Goal: Task Accomplishment & Management: Manage account settings

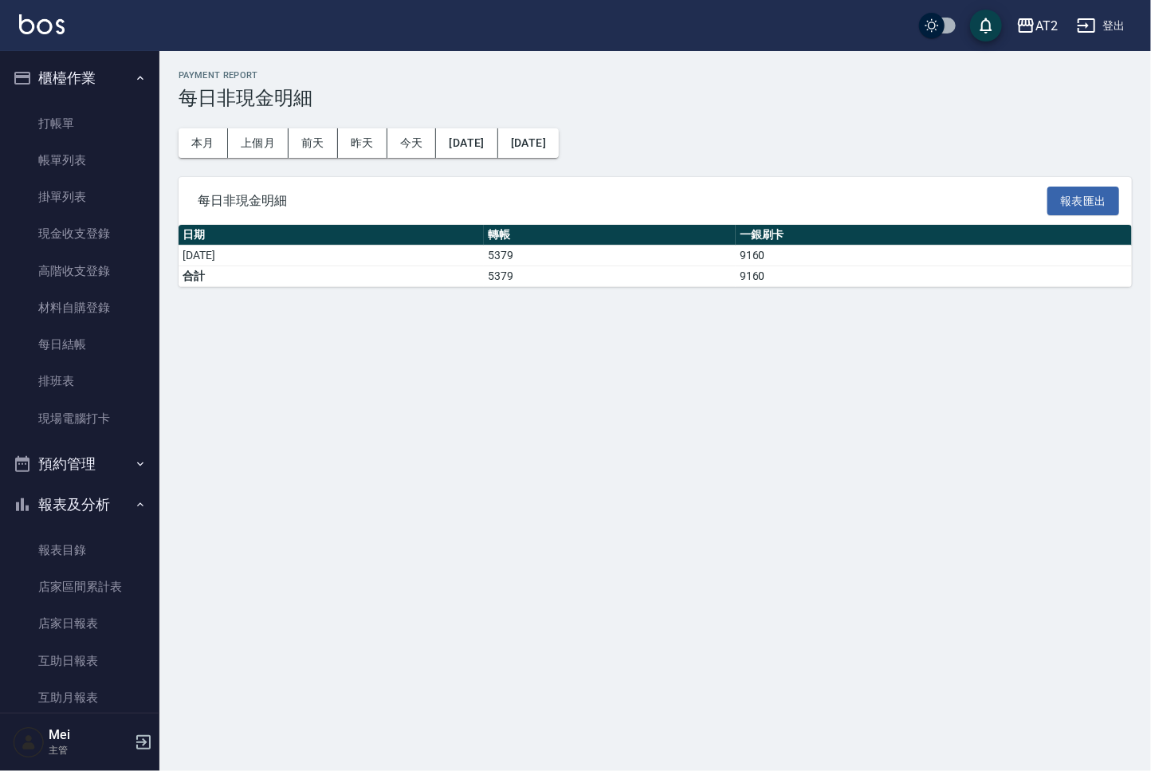
scroll to position [534, 0]
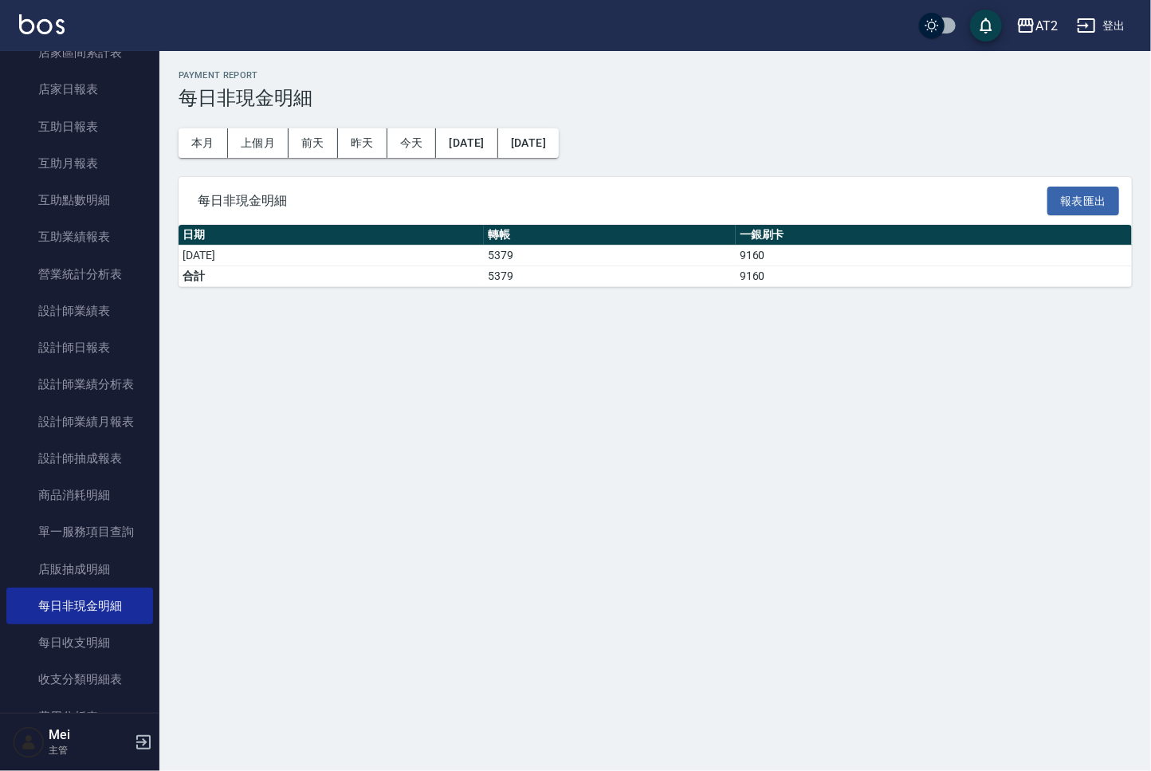
click at [792, 213] on div "每日非現金明細 報表匯出" at bounding box center [654, 201] width 953 height 49
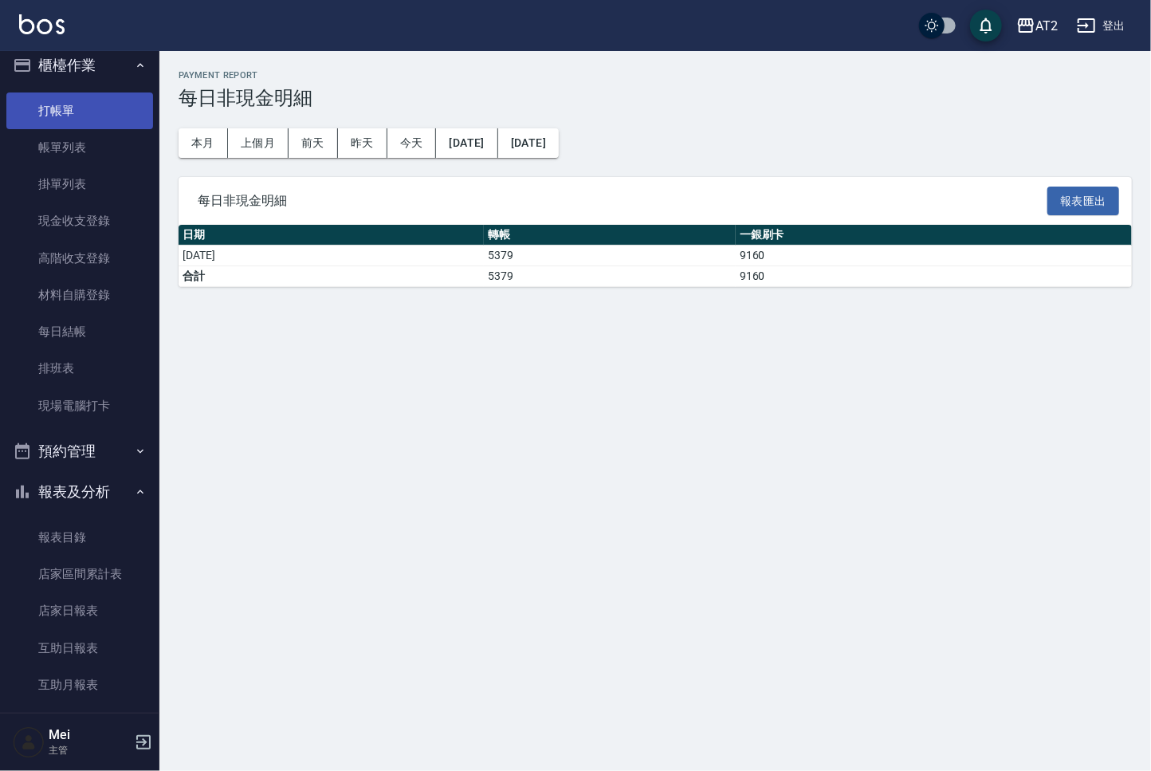
scroll to position [0, 0]
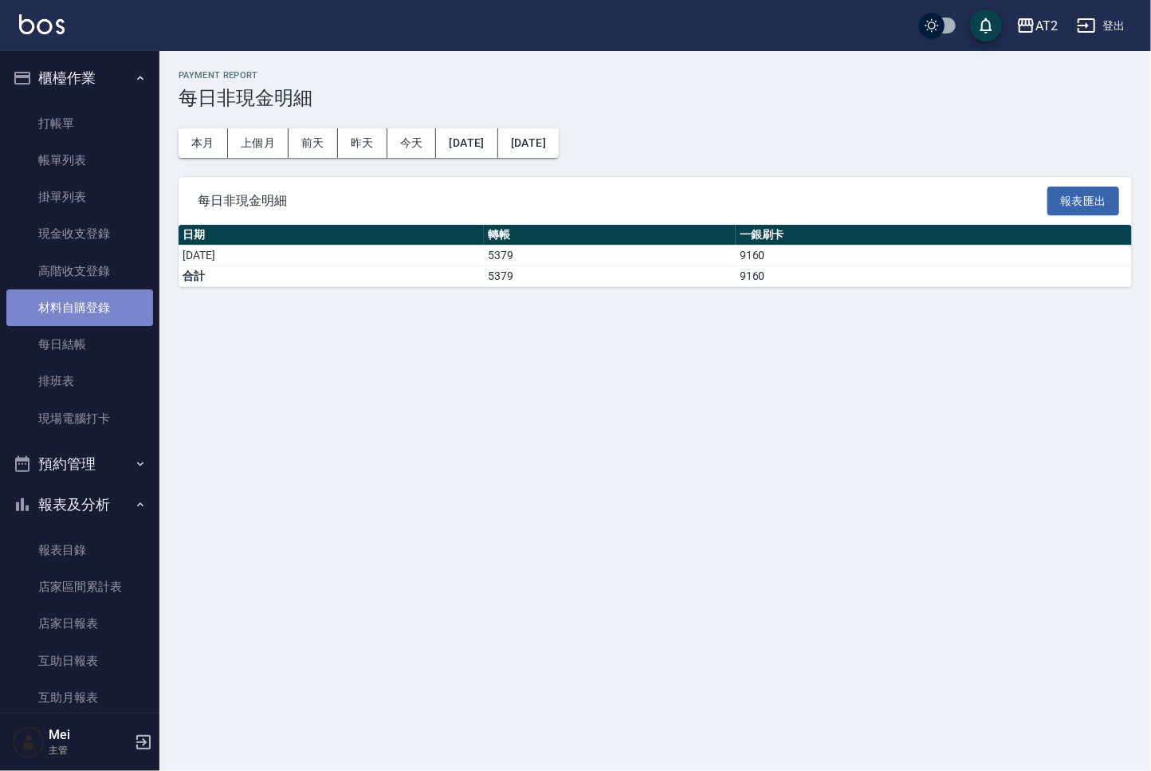
click at [91, 317] on link "材料自購登錄" at bounding box center [79, 307] width 147 height 37
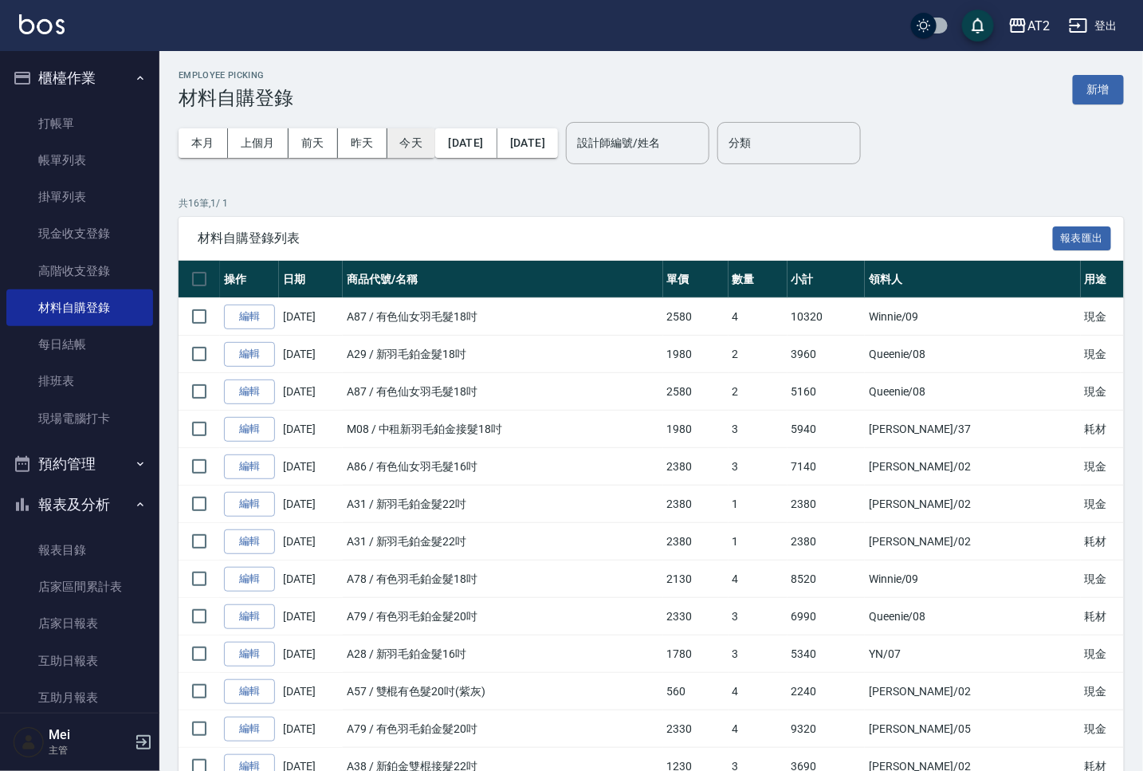
click at [413, 153] on button "今天" at bounding box center [411, 142] width 49 height 29
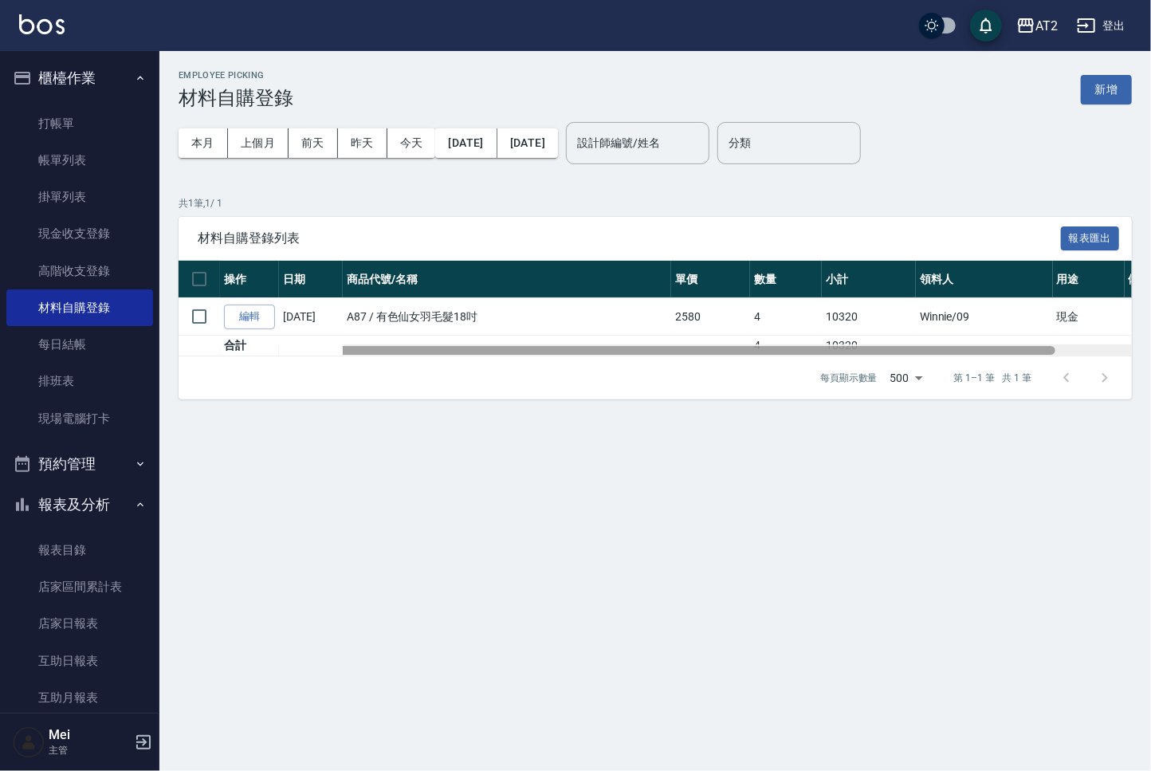
scroll to position [0, 82]
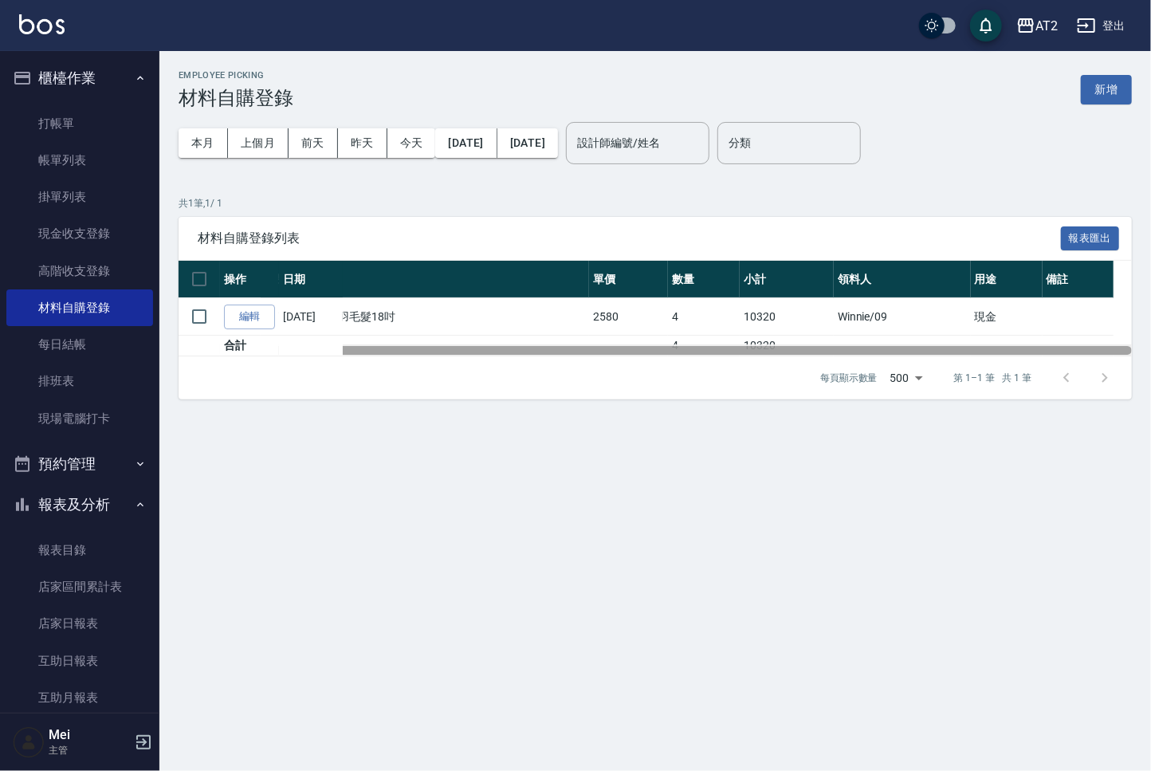
drag, startPoint x: 771, startPoint y: 355, endPoint x: 894, endPoint y: 351, distance: 123.6
click at [894, 351] on div at bounding box center [655, 350] width 953 height 12
drag, startPoint x: 894, startPoint y: 351, endPoint x: 973, endPoint y: 347, distance: 79.0
click at [973, 347] on div at bounding box center [693, 350] width 877 height 9
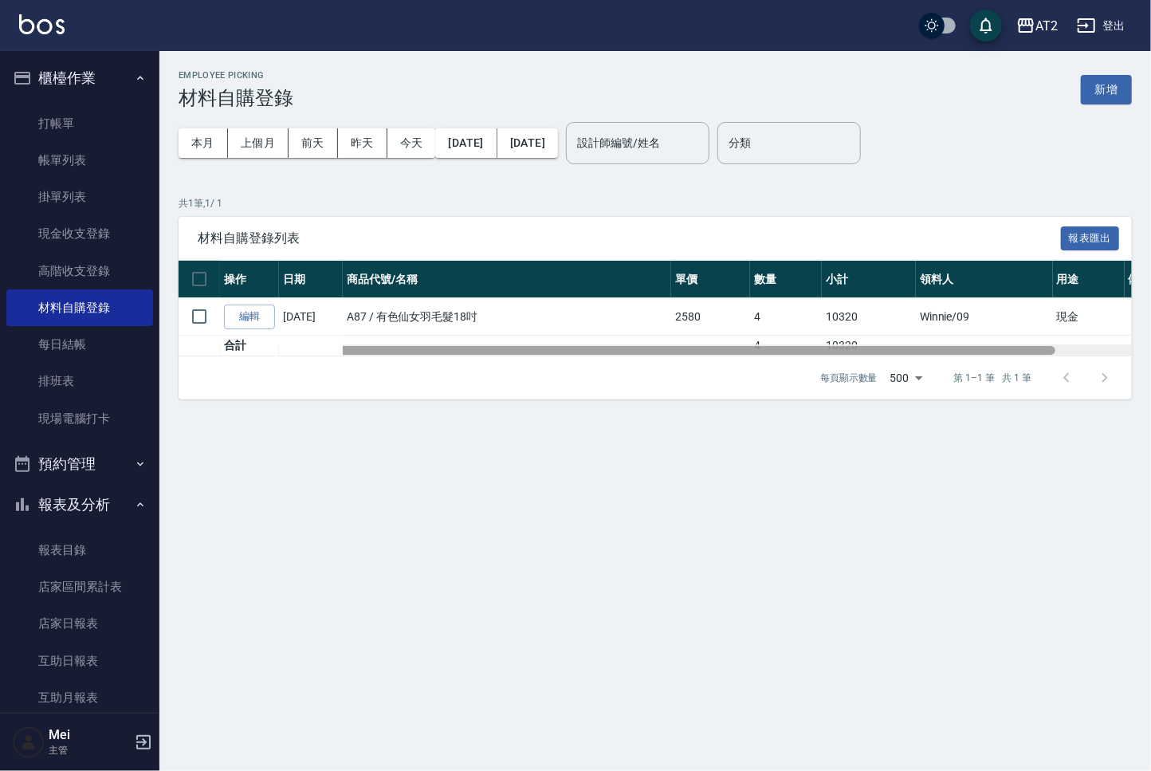
drag, startPoint x: 973, startPoint y: 346, endPoint x: 830, endPoint y: 352, distance: 142.8
click at [830, 352] on div at bounding box center [616, 350] width 877 height 9
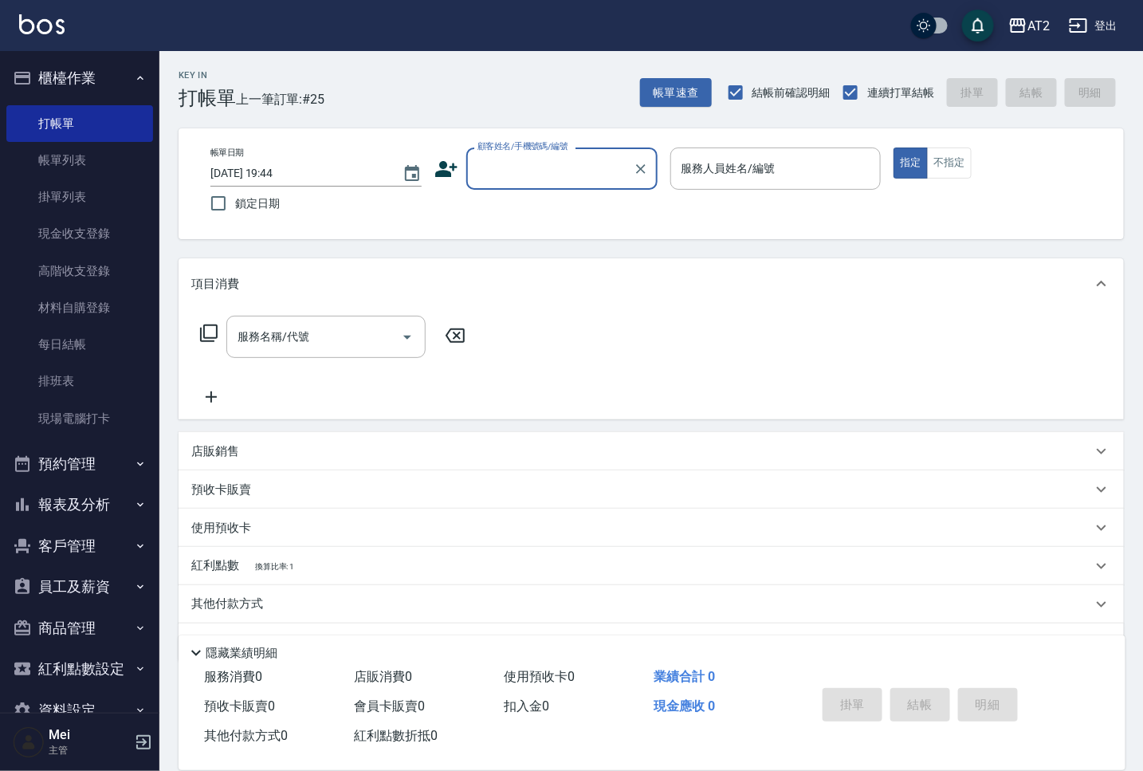
click at [523, 166] on input "顧客姓名/手機號碼/編號" at bounding box center [549, 169] width 153 height 28
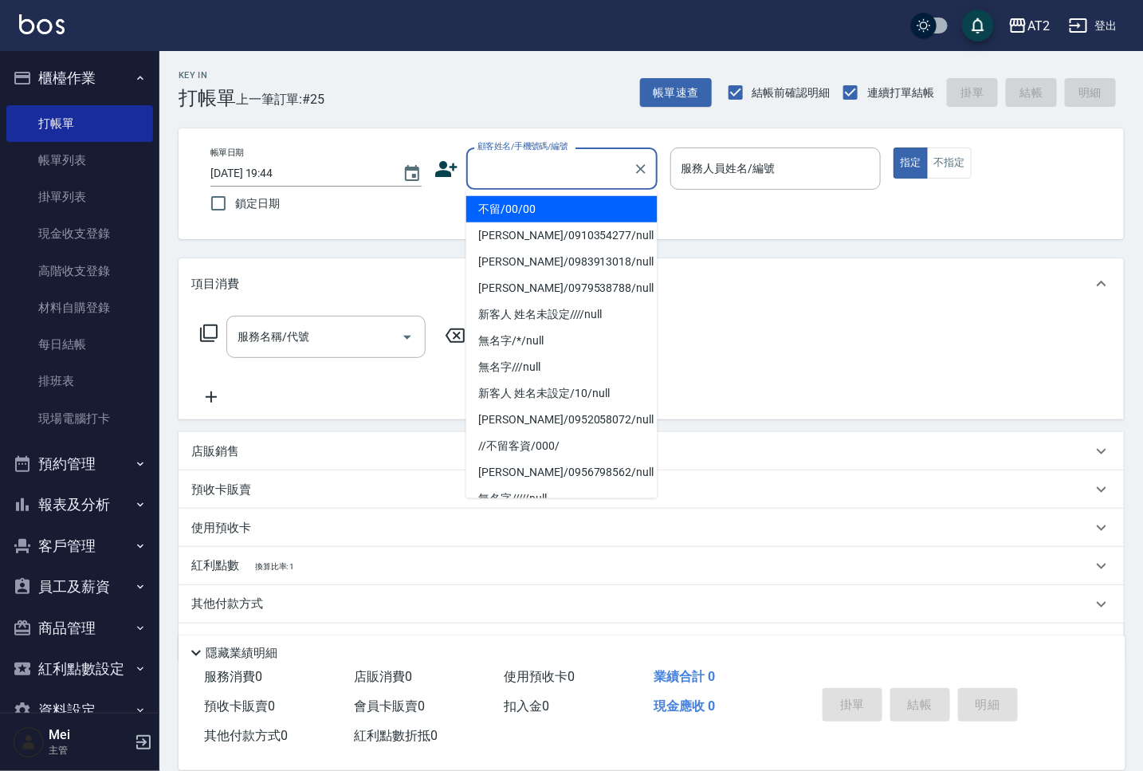
click at [533, 203] on li "不留/00/00" at bounding box center [561, 209] width 191 height 26
type input "不留/00/00"
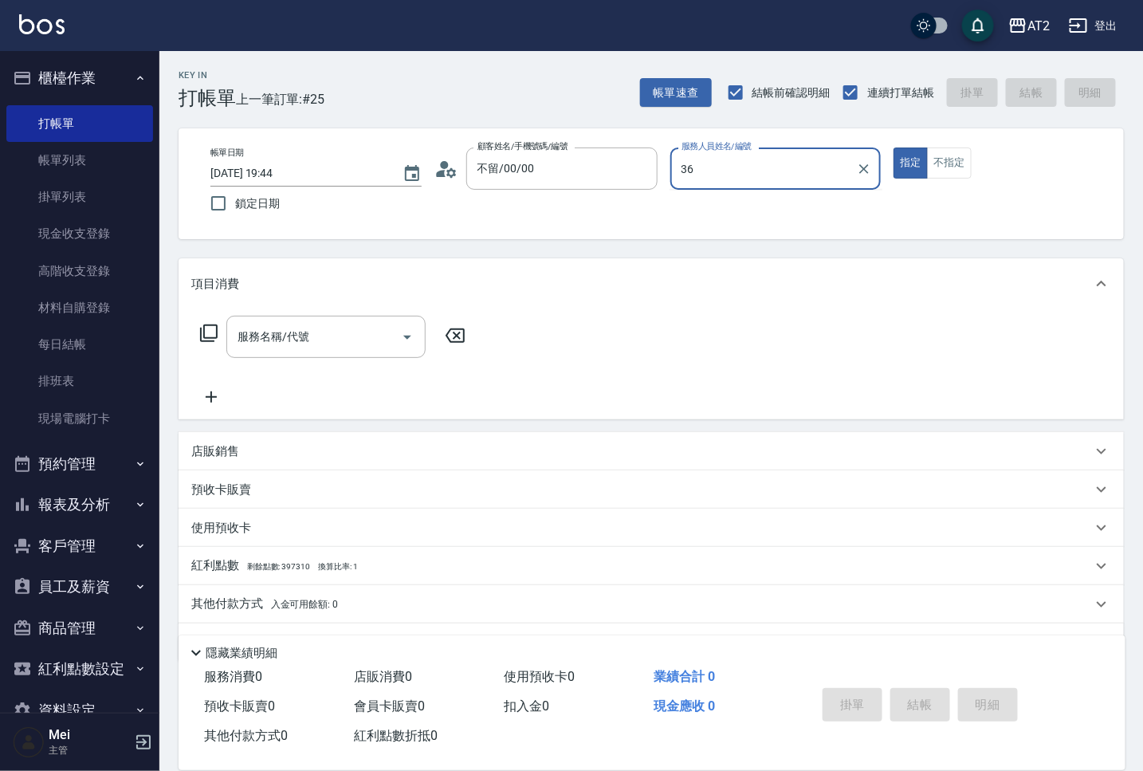
type input "Mona-36"
type button "true"
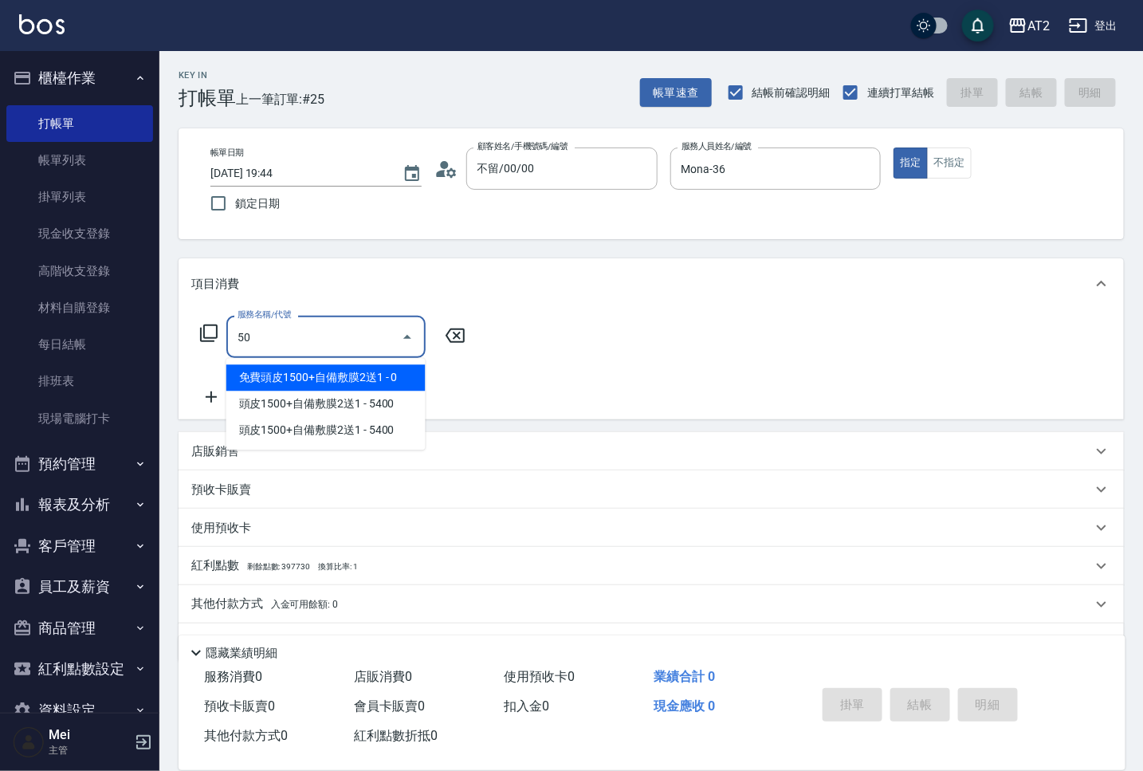
type input "501"
type input "100"
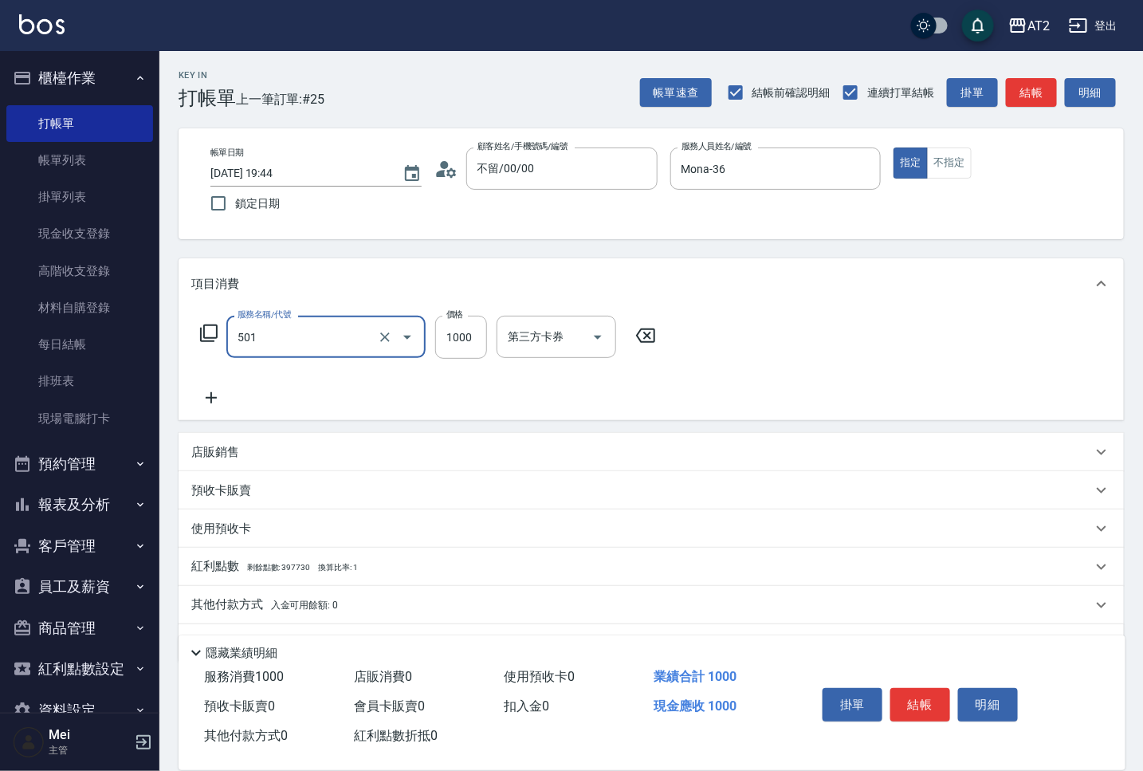
type input "染髮(501)"
type input "0"
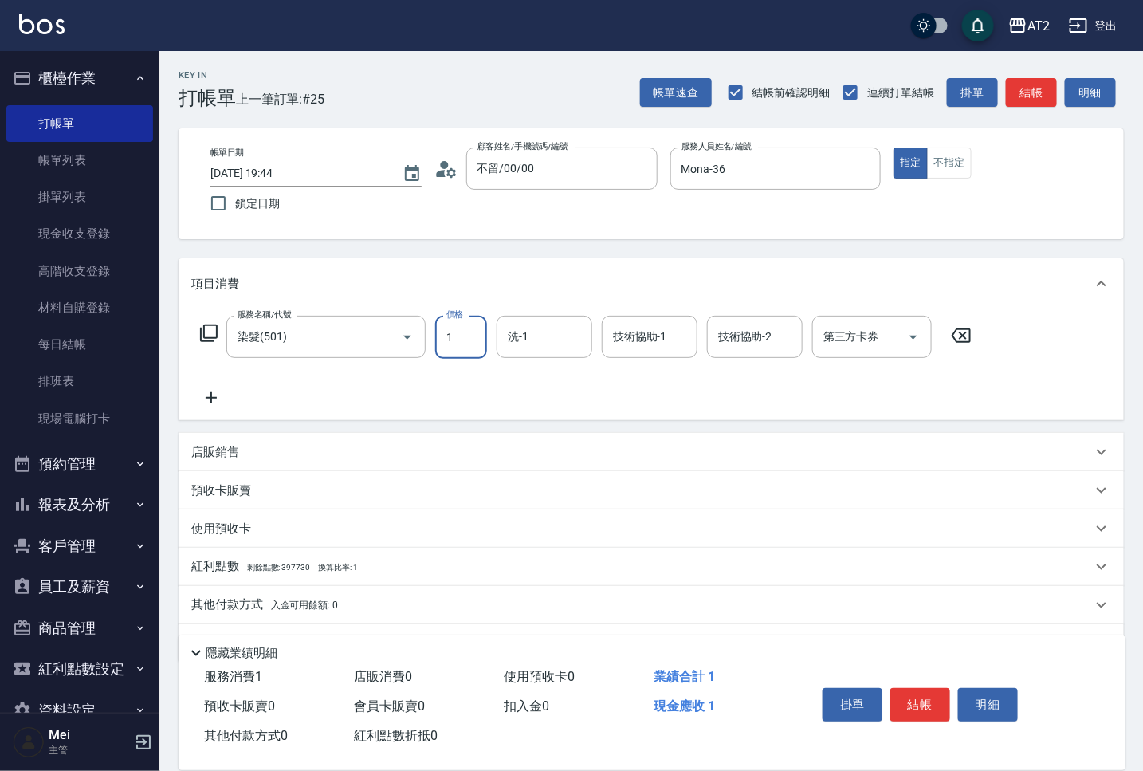
type input "18"
type input "10"
type input "189"
type input "180"
type input "1899"
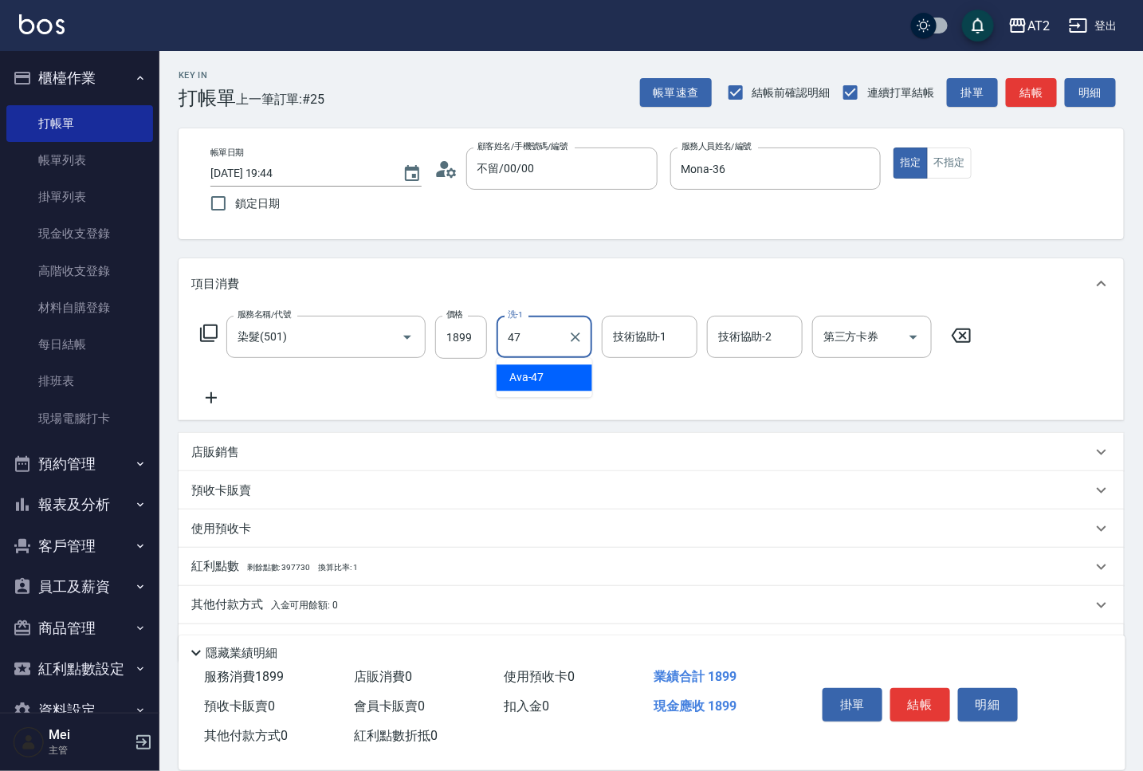
type input "Ava-47"
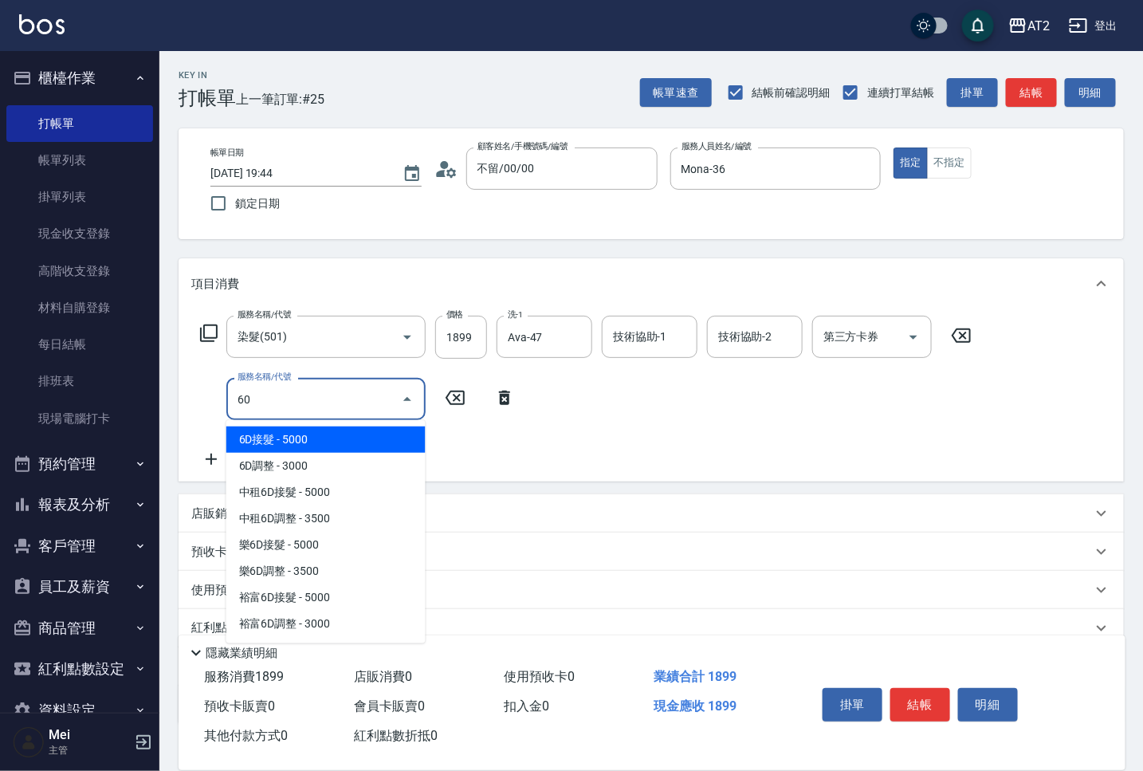
type input "601"
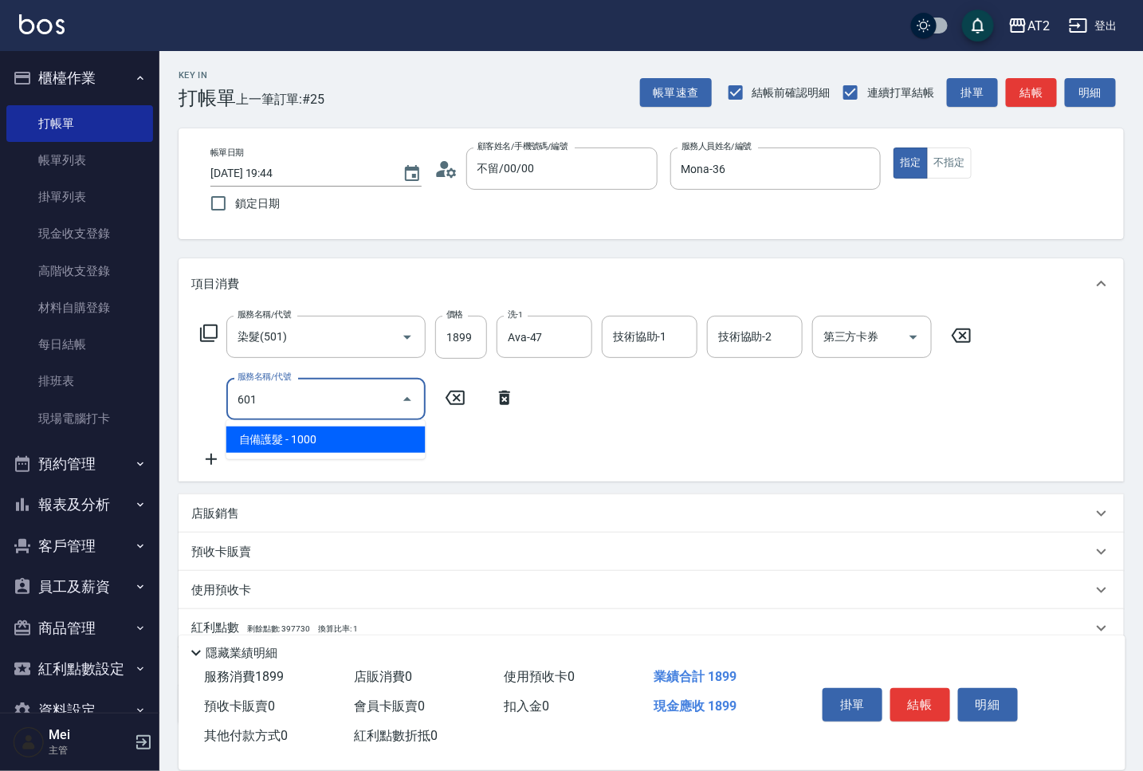
type input "280"
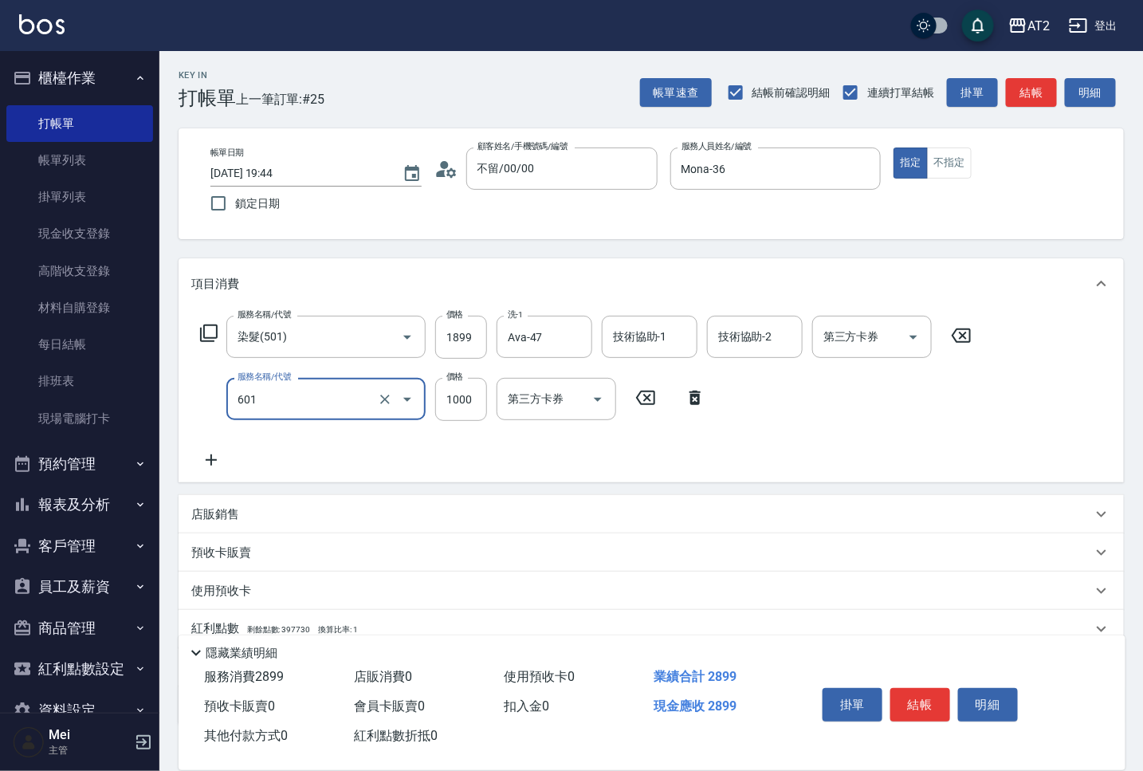
type input "自備護髮(601)"
type input "2"
type input "190"
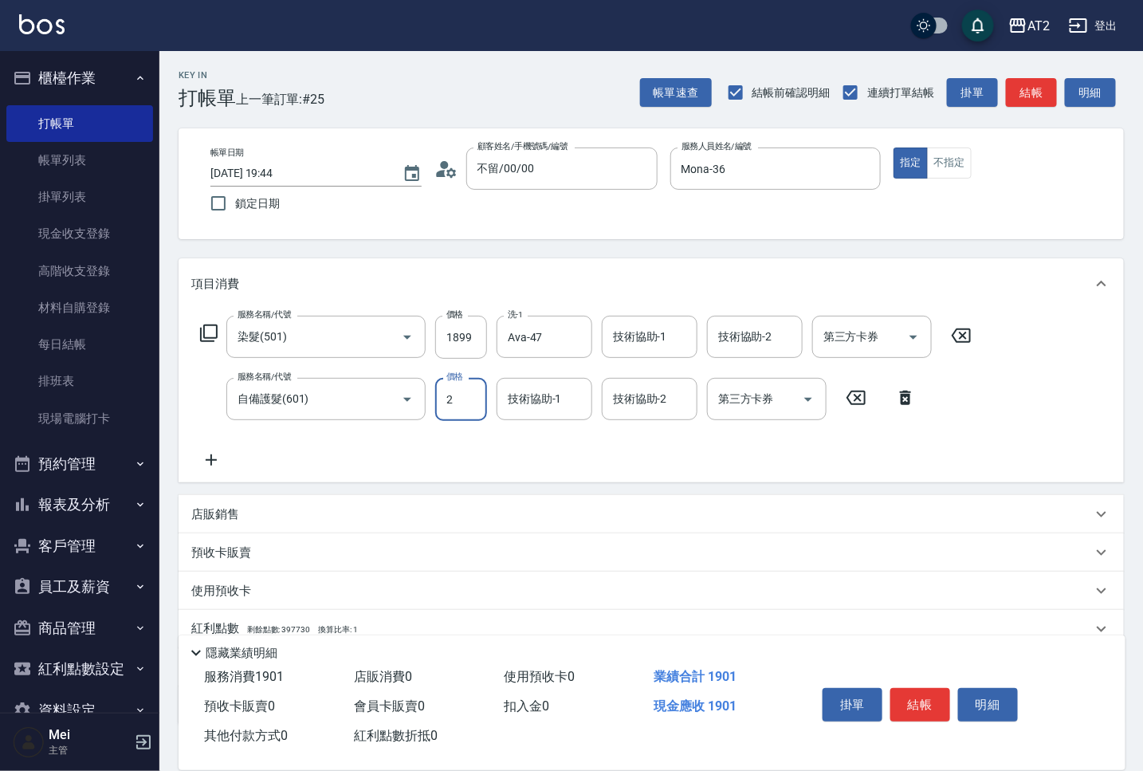
type input "27"
type input "210"
type input "270"
type input "450"
type input "2700"
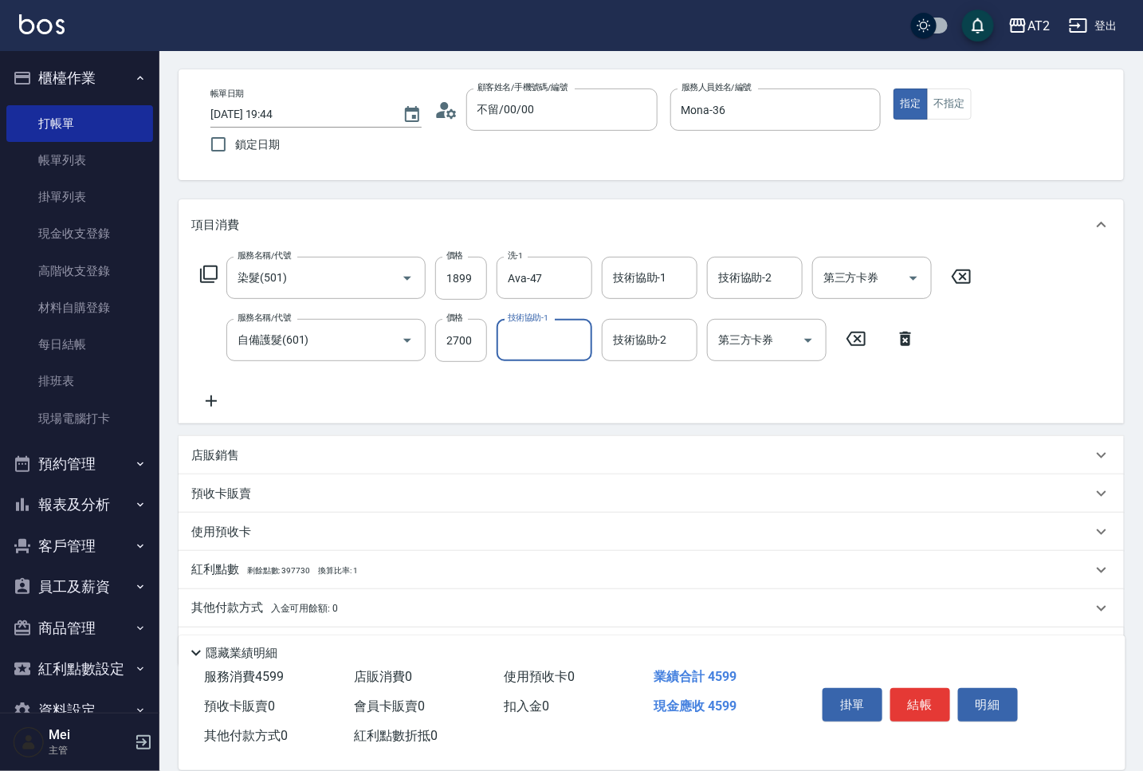
scroll to position [104, 0]
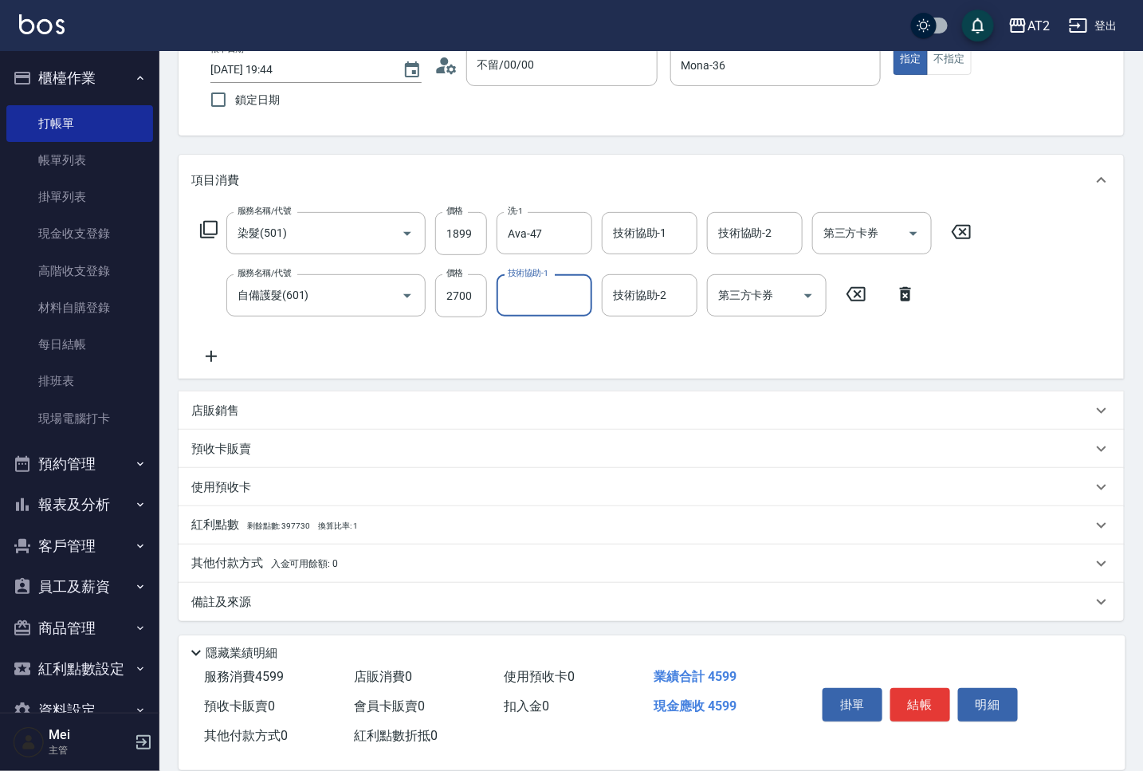
click at [304, 562] on span "入金可用餘額: 0" at bounding box center [305, 563] width 68 height 11
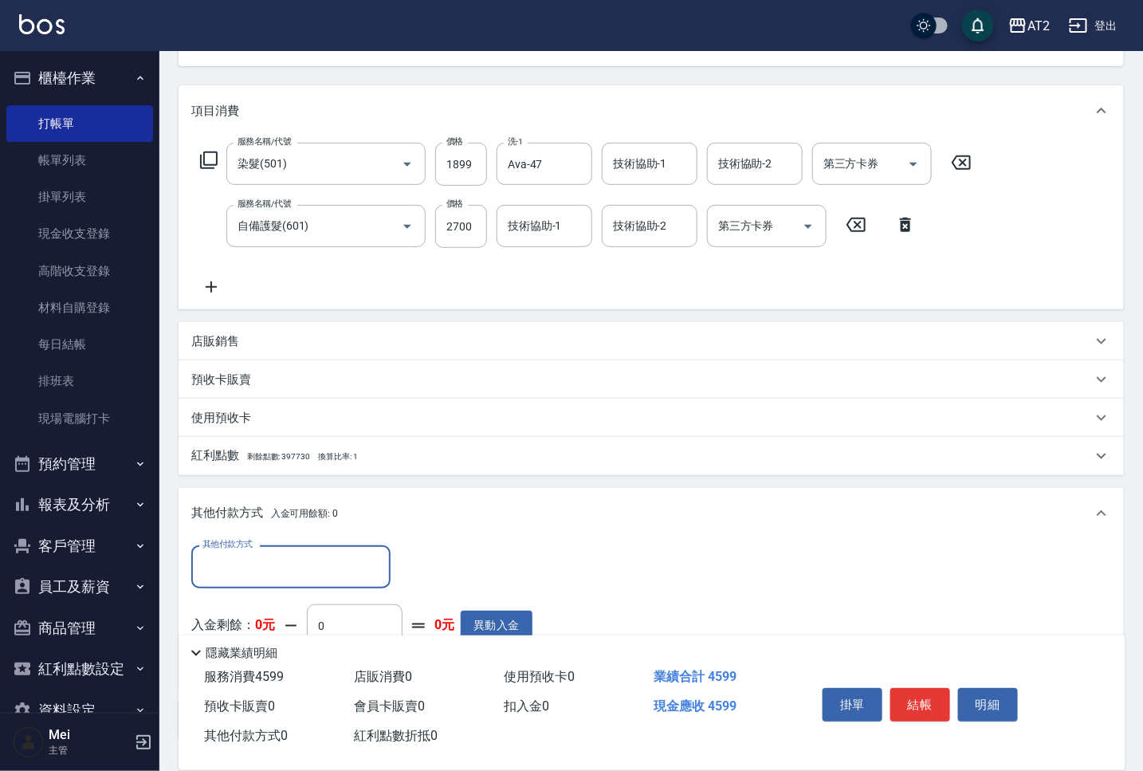
scroll to position [283, 0]
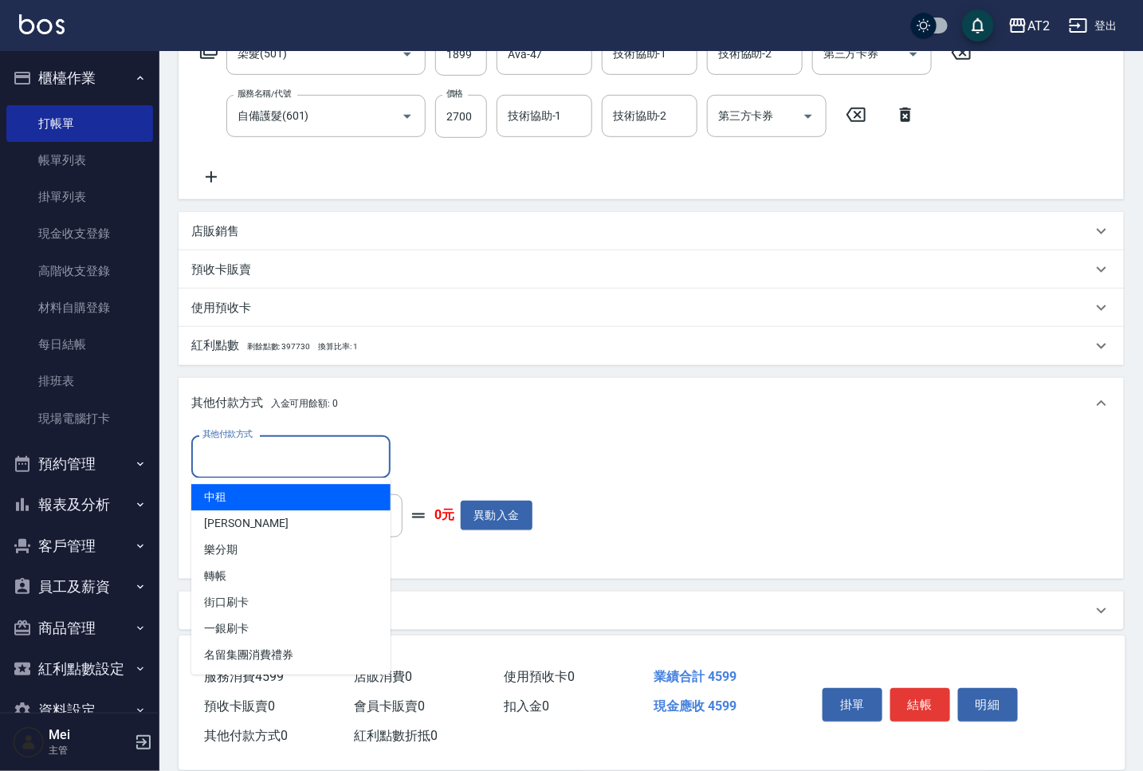
click at [290, 460] on input "其他付款方式" at bounding box center [290, 456] width 185 height 28
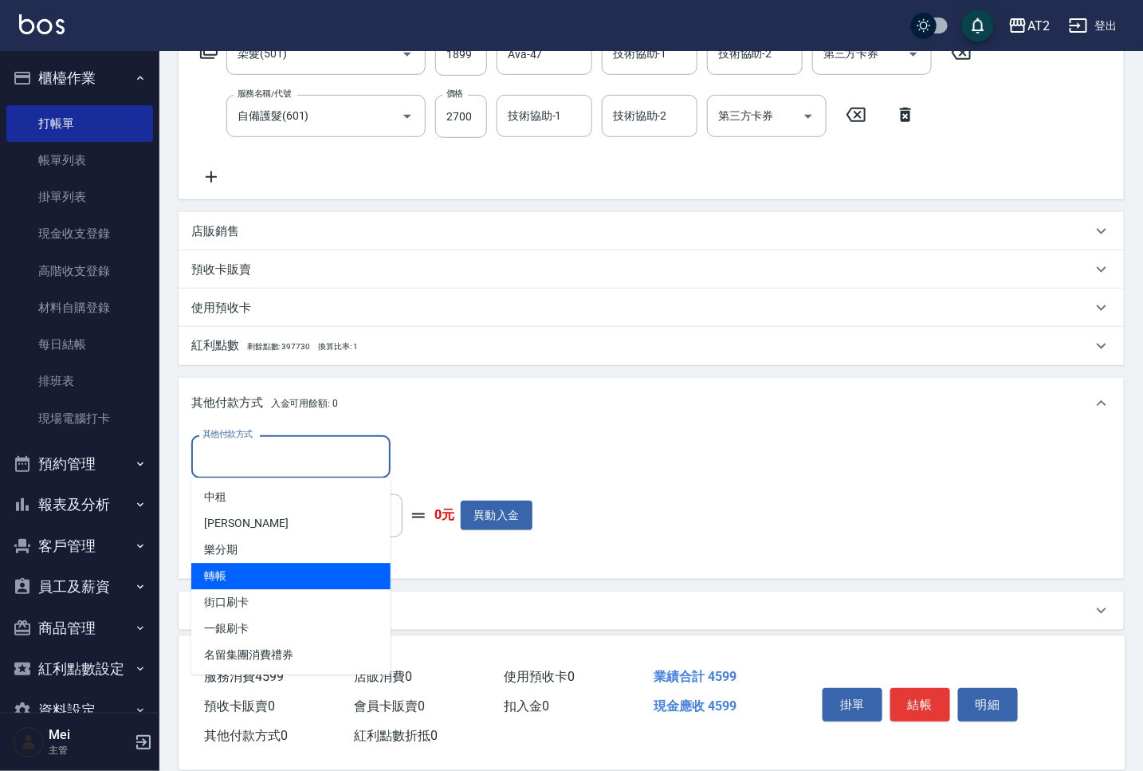
click at [273, 569] on span "轉帳" at bounding box center [290, 576] width 199 height 26
type input "轉帳"
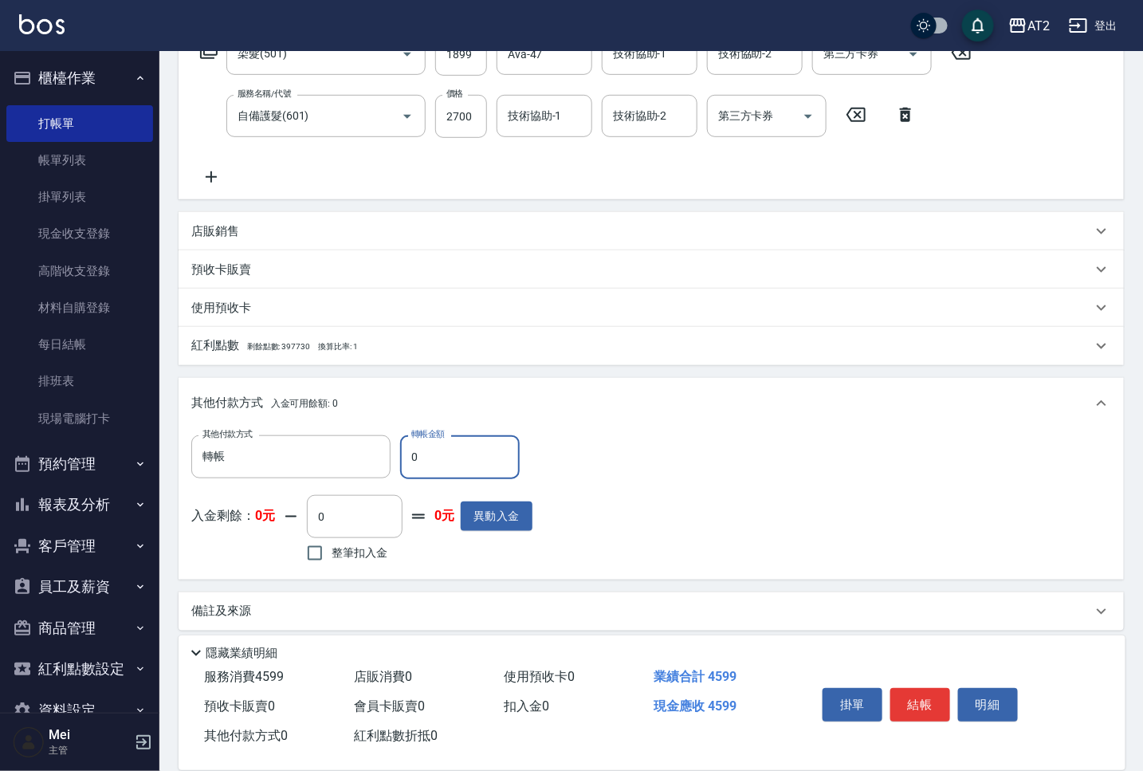
drag, startPoint x: 431, startPoint y: 453, endPoint x: 398, endPoint y: 453, distance: 32.7
click at [398, 453] on div "其他付款方式 轉帳 其他付款方式 轉帳金額 0 轉帳金額" at bounding box center [361, 456] width 341 height 43
type input "45"
type input "410"
type input "4599"
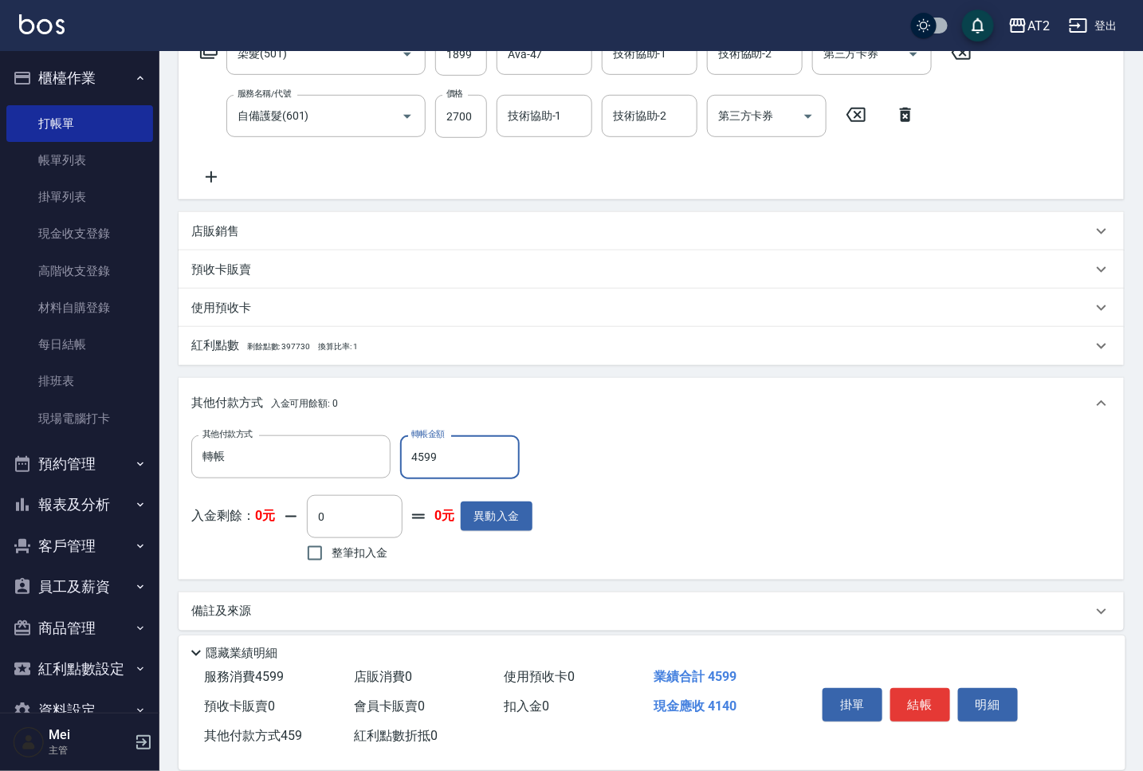
type input "0"
type input "2025/09/10 20:23"
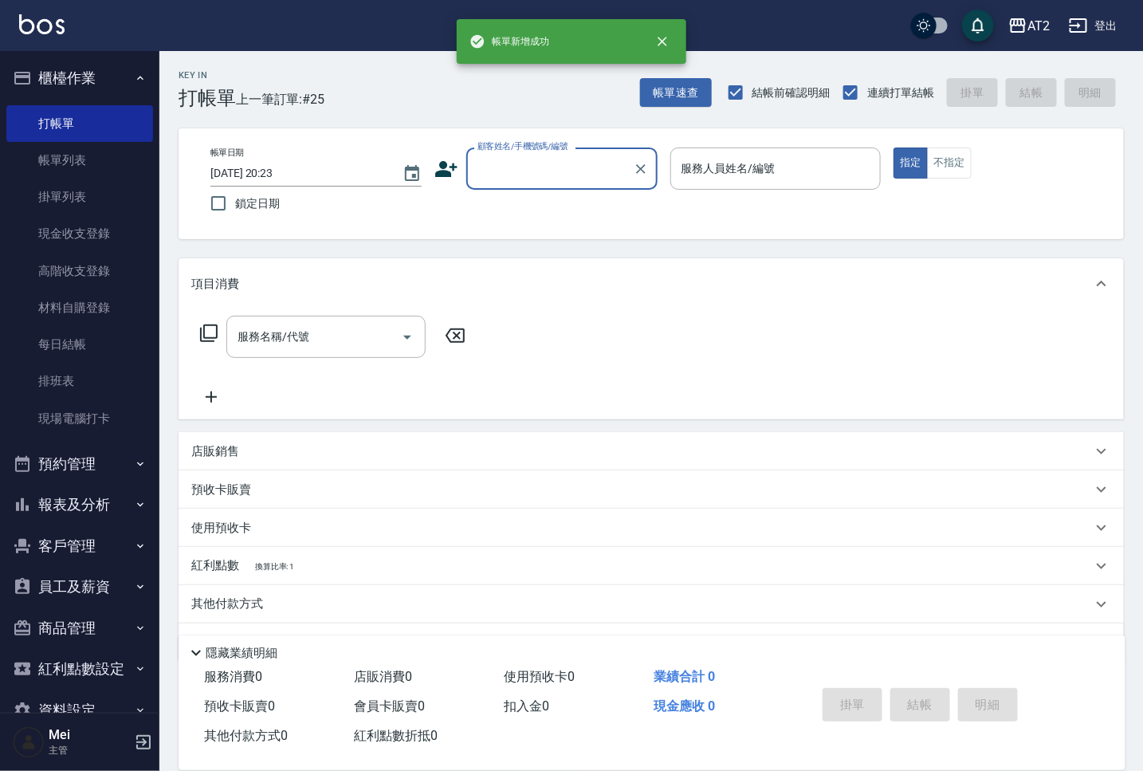
scroll to position [0, 0]
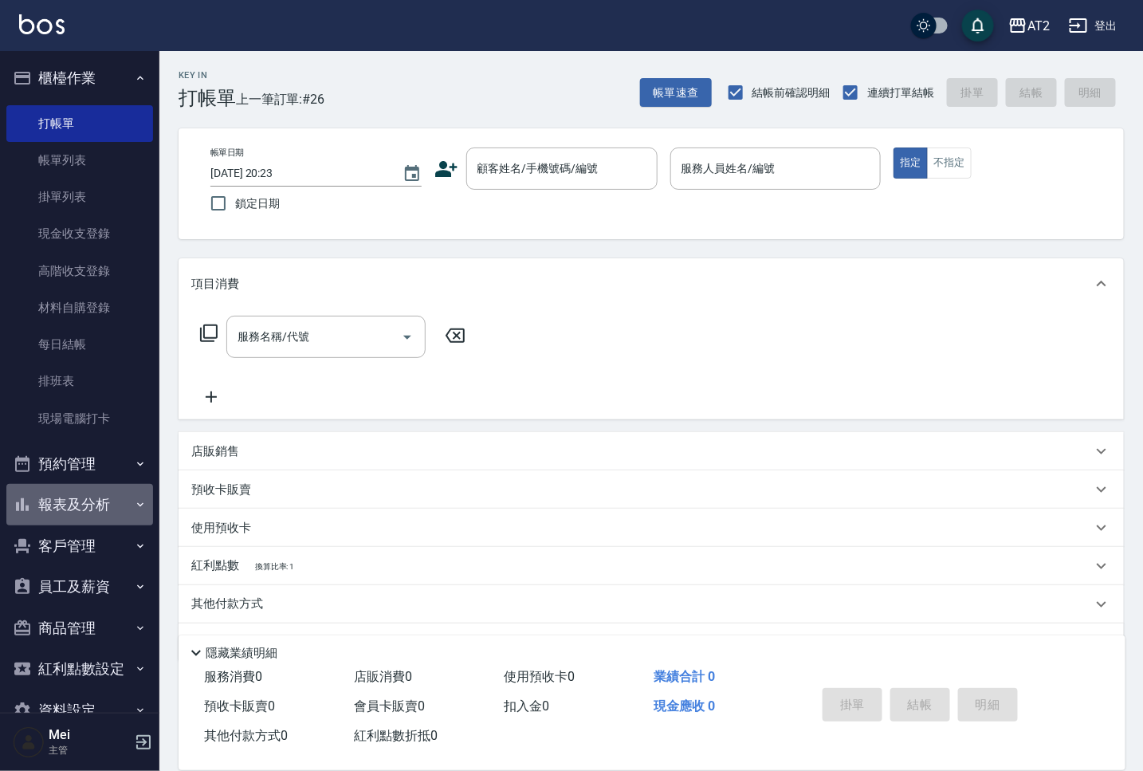
click at [80, 504] on button "報表及分析" at bounding box center [79, 504] width 147 height 41
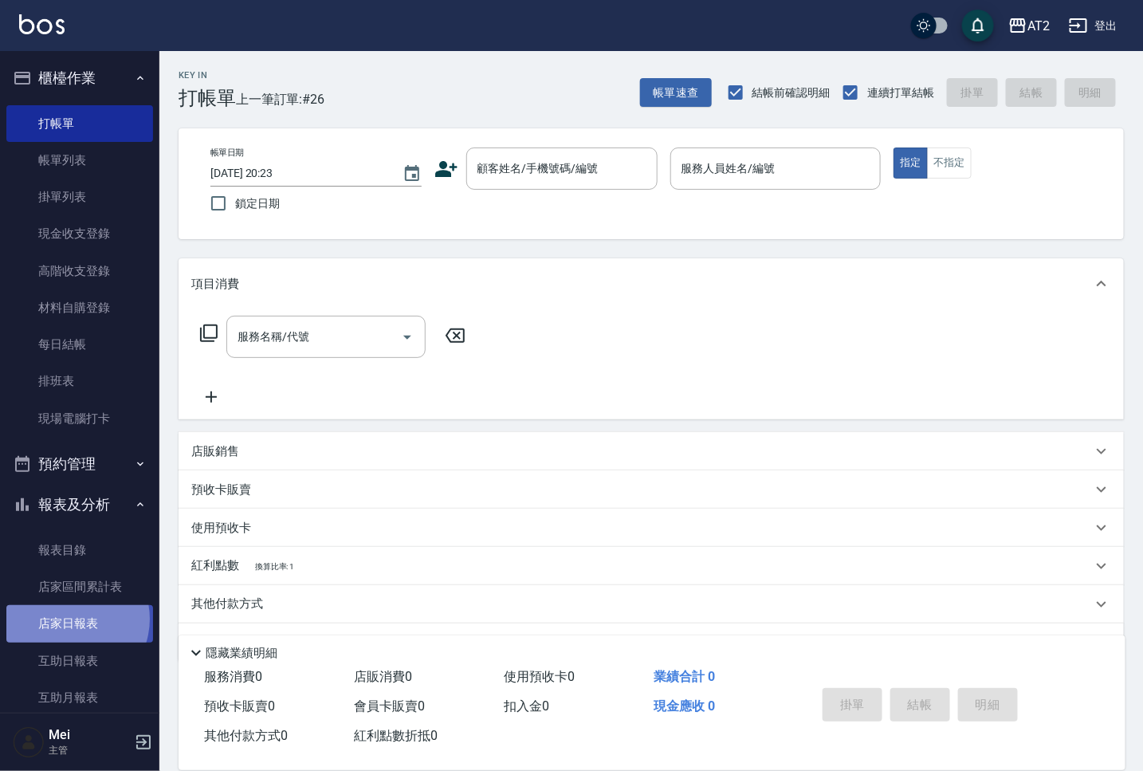
click at [69, 618] on link "店家日報表" at bounding box center [79, 623] width 147 height 37
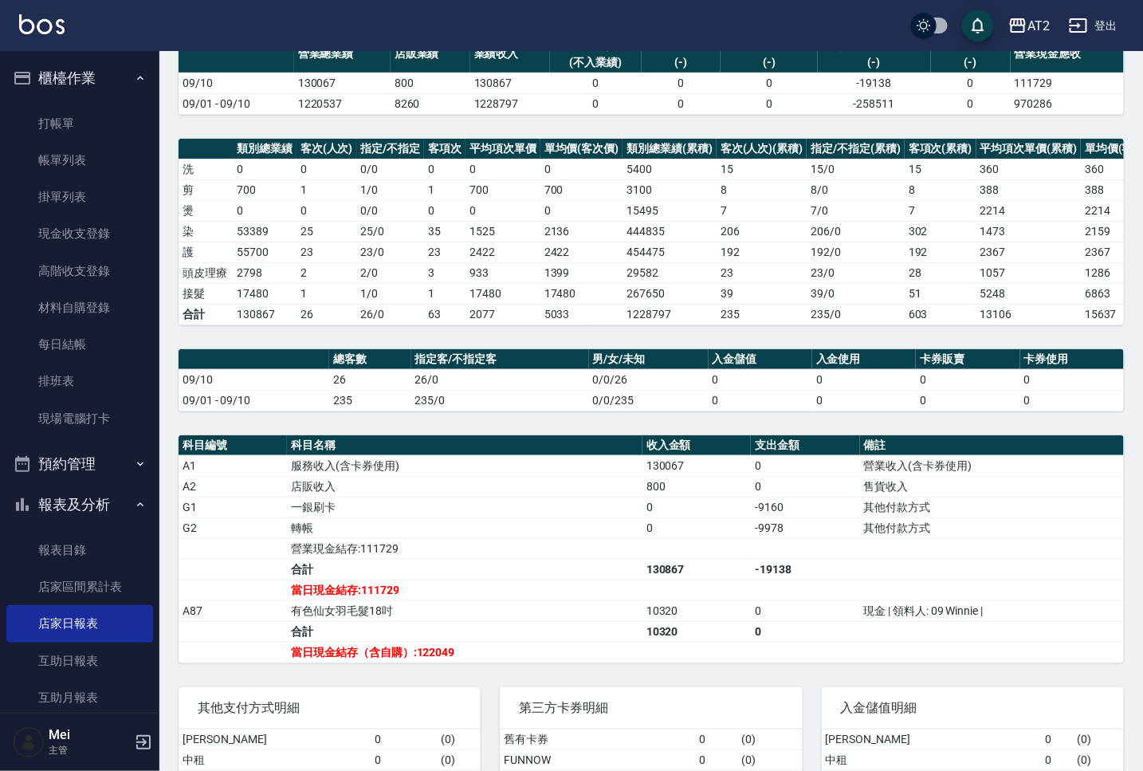
scroll to position [198, 0]
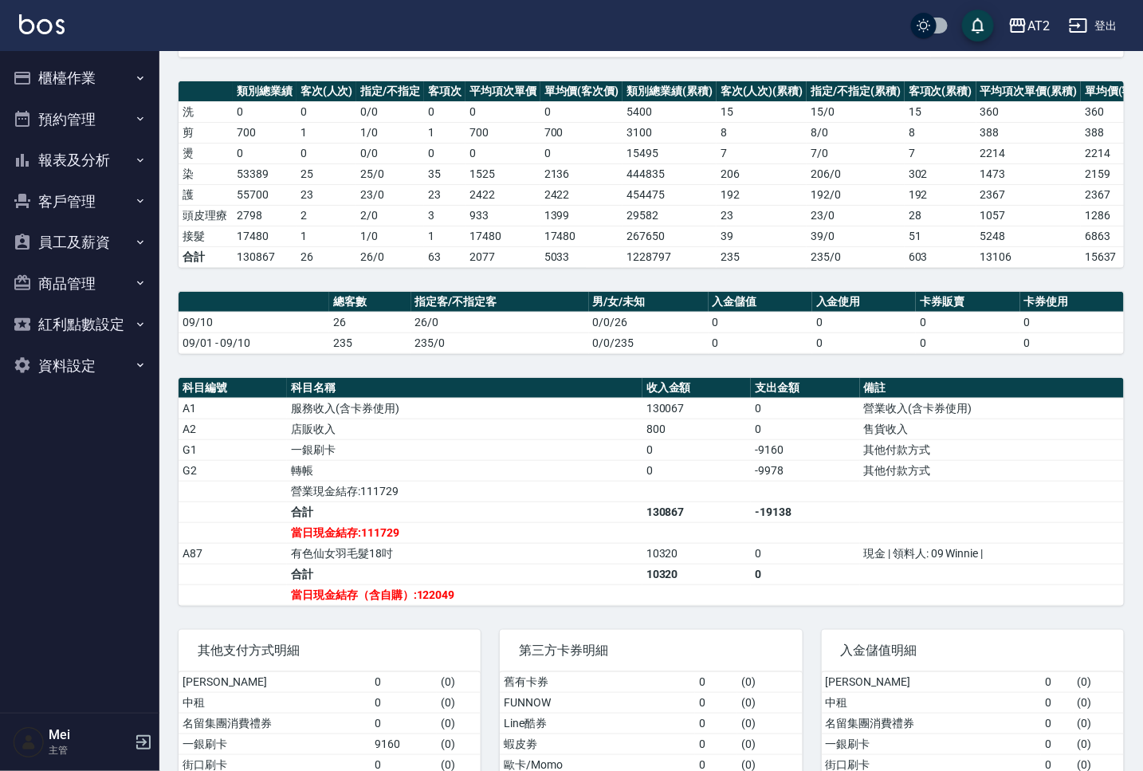
scroll to position [299, 0]
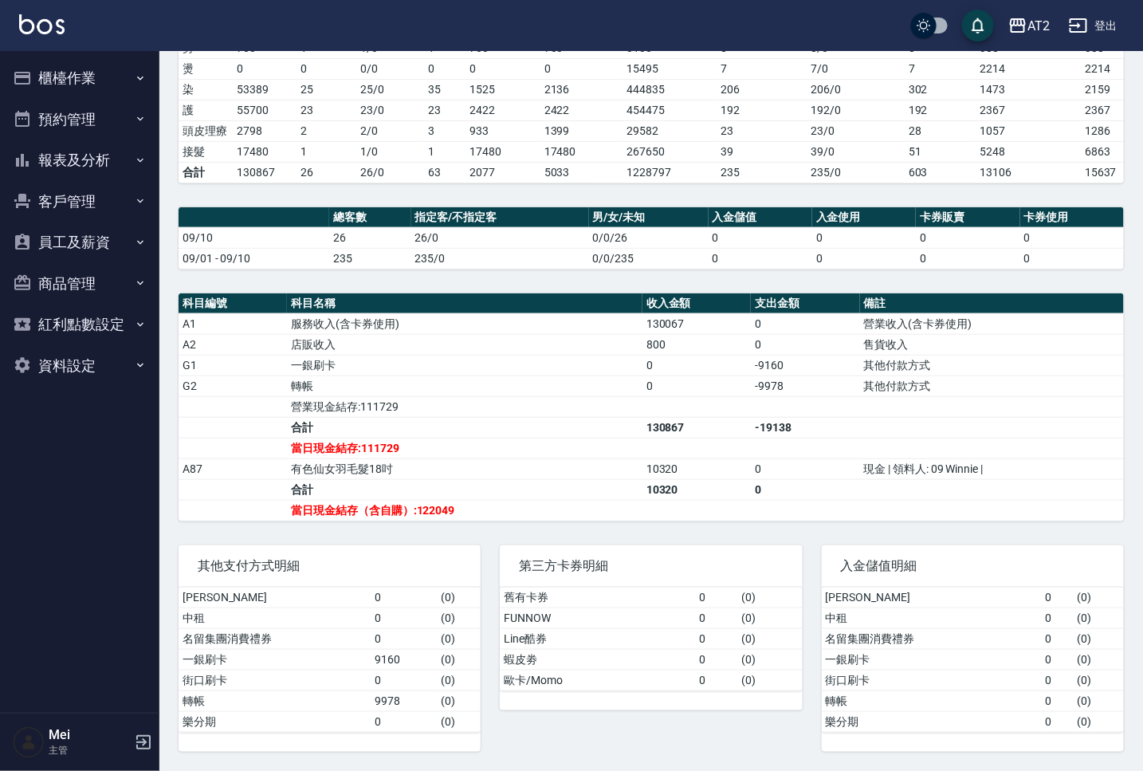
click at [456, 485] on td "合計" at bounding box center [464, 489] width 355 height 21
click at [508, 512] on td "當日現金結存（含自購）:122049" at bounding box center [464, 510] width 355 height 21
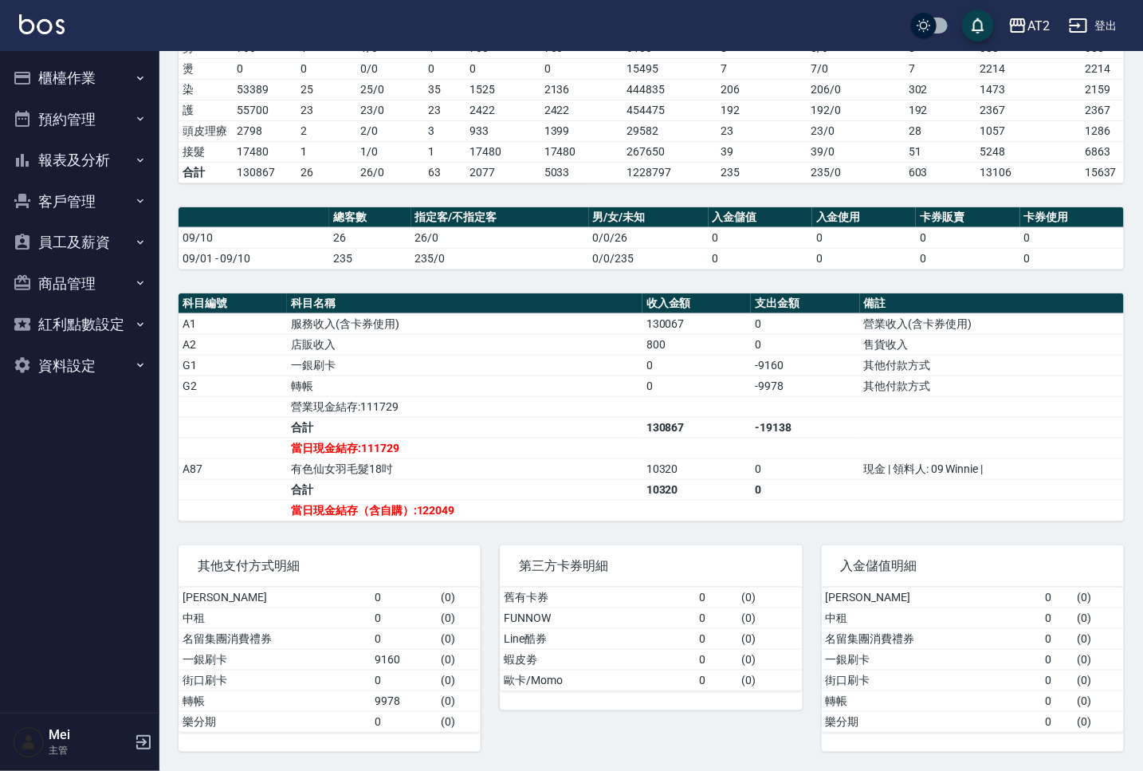
click at [508, 512] on td "當日現金結存（含自購）:122049" at bounding box center [464, 510] width 355 height 21
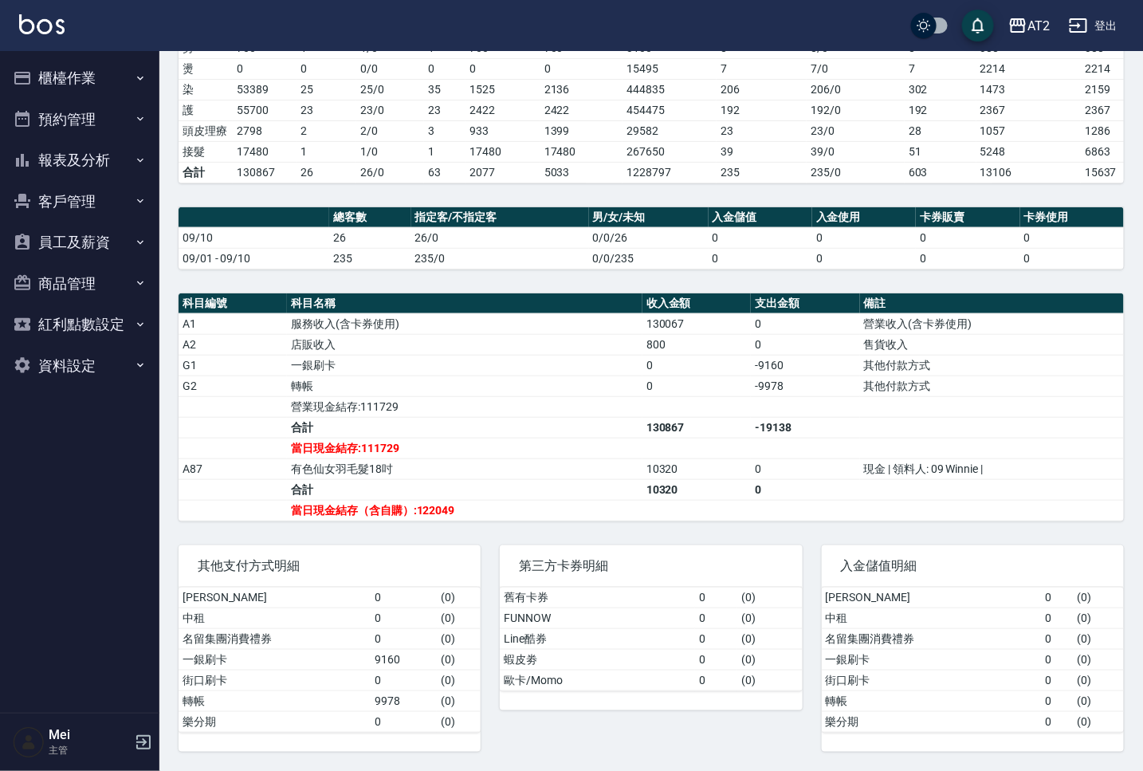
click at [508, 512] on td "當日現金結存（含自購）:122049" at bounding box center [464, 510] width 355 height 21
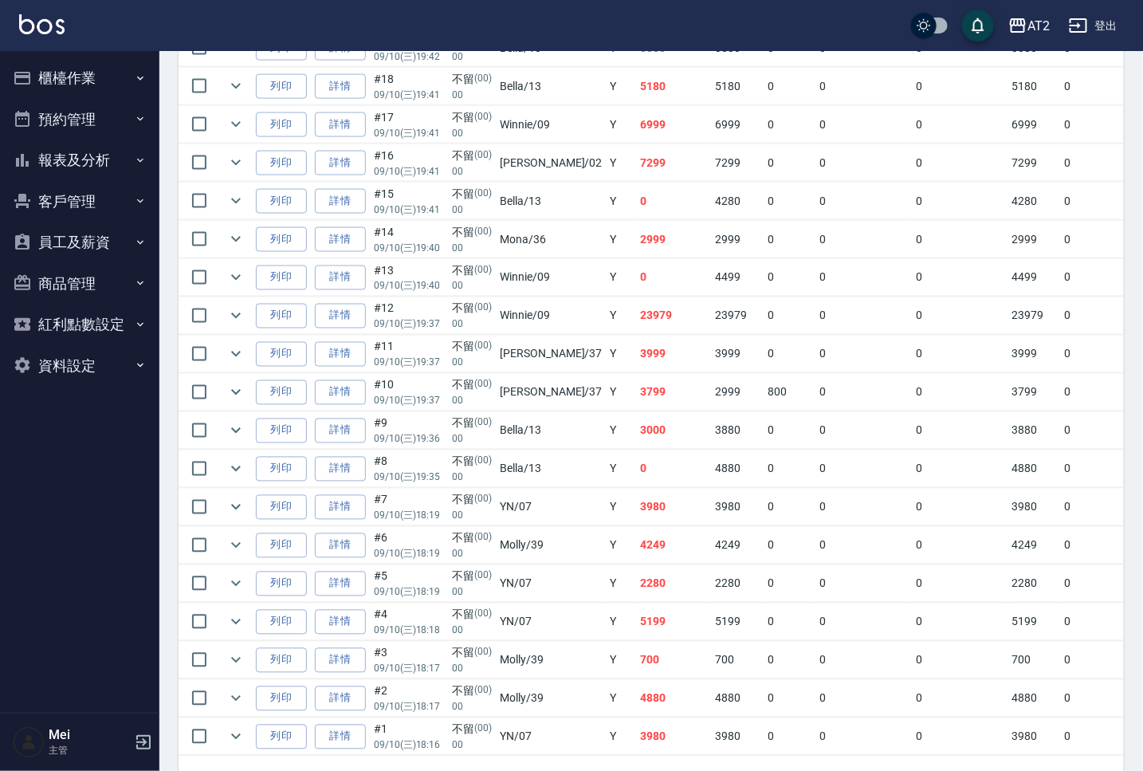
scroll to position [834, 0]
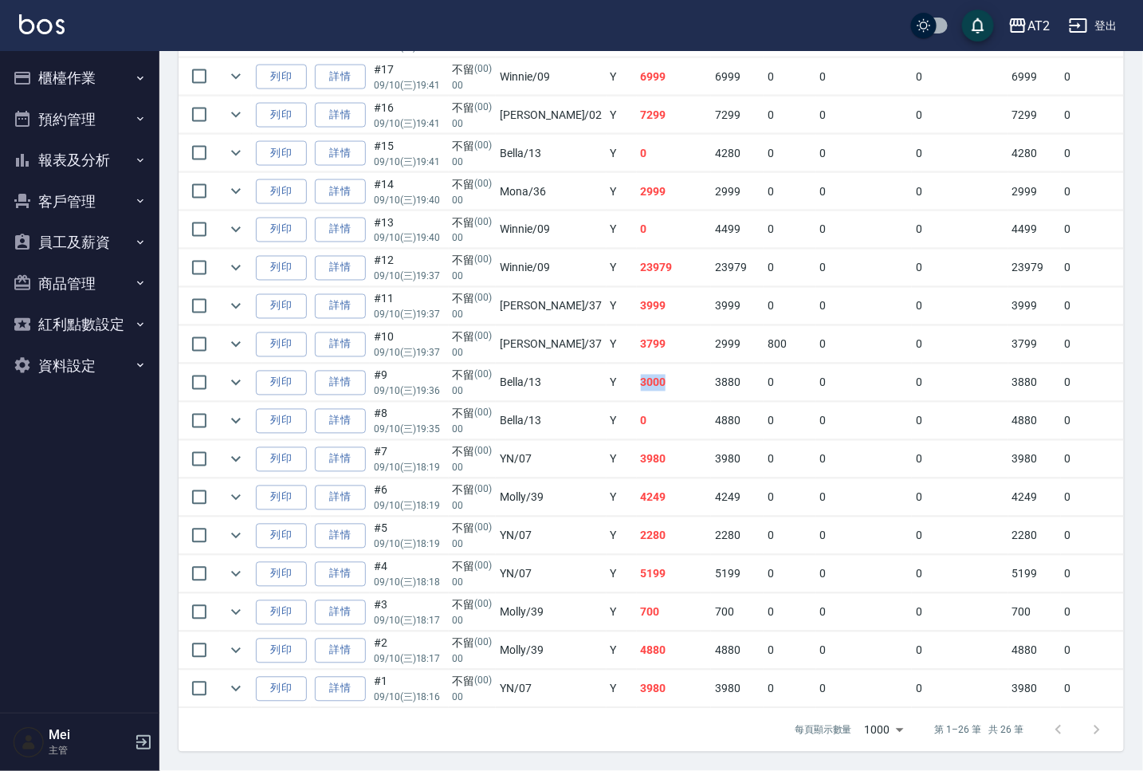
drag, startPoint x: 629, startPoint y: 363, endPoint x: 575, endPoint y: 363, distance: 54.2
click at [575, 364] on tr "列印 詳情 #9 09/10 (三) 19:36 不留 (00) 00 Bella /13 Y 3000 3880 0 0 0 3880 0 0 0 -880…" at bounding box center [904, 382] width 1453 height 37
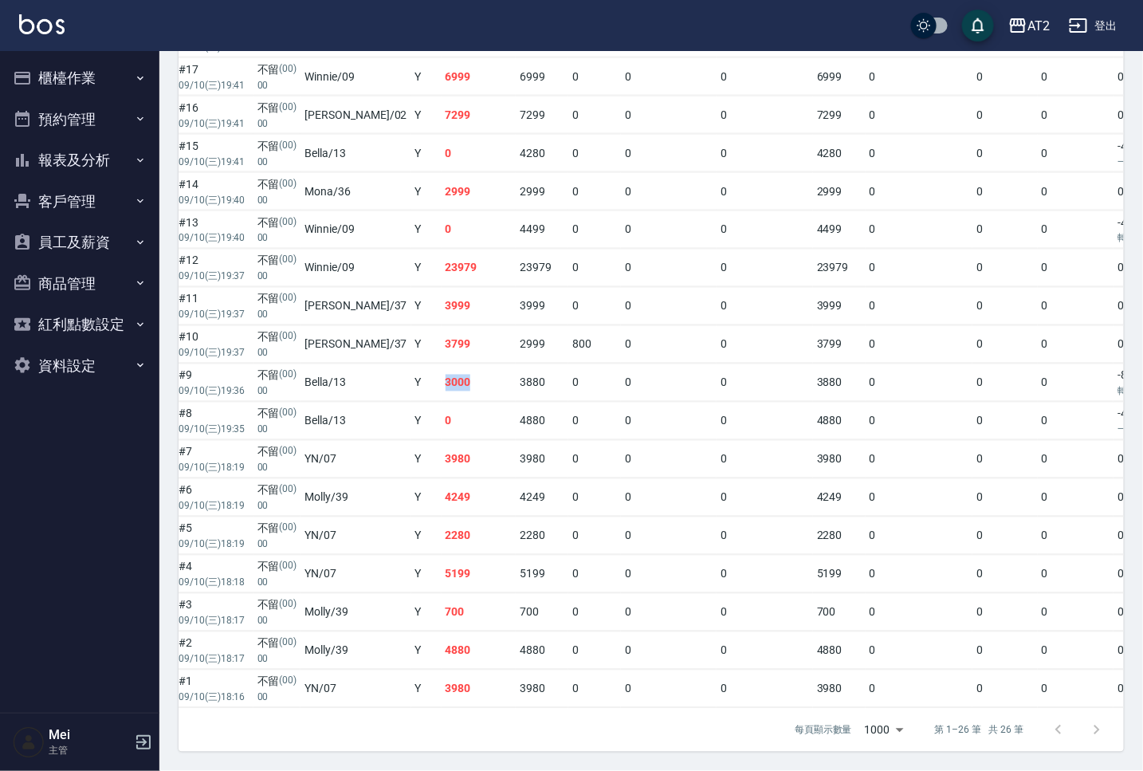
scroll to position [634, 0]
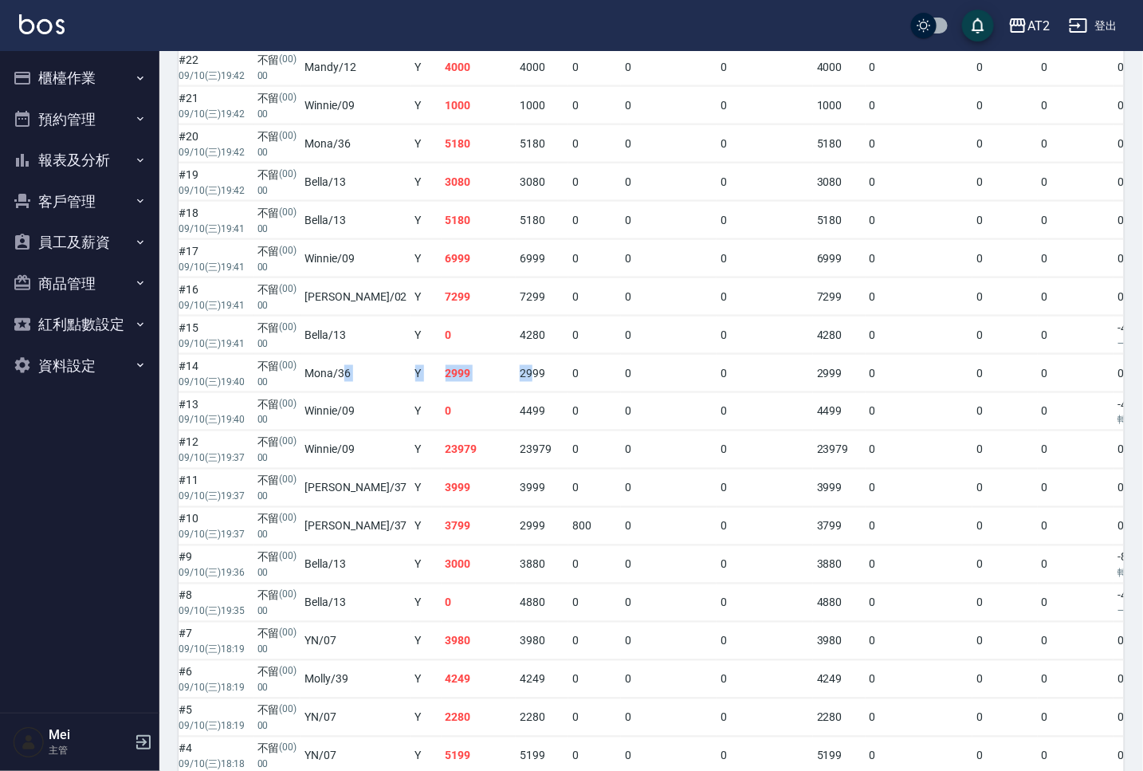
drag, startPoint x: 479, startPoint y: 375, endPoint x: 341, endPoint y: 379, distance: 137.9
click at [341, 379] on tr "列印 詳情 #14 09/10 (三) 19:40 不留 (00) 00 Mona /36 Y 2999 2999 0 0 0 2999 0 0 0 0 0 0" at bounding box center [709, 373] width 1453 height 37
drag, startPoint x: 507, startPoint y: 72, endPoint x: 359, endPoint y: 77, distance: 148.3
click at [359, 77] on tr "列印 詳情 #22 09/10 (三) 19:42 不留 (00) 00 Mandy /12 Y 4000 4000 0 0 0 4000 0 0 0 0 0…" at bounding box center [709, 67] width 1453 height 37
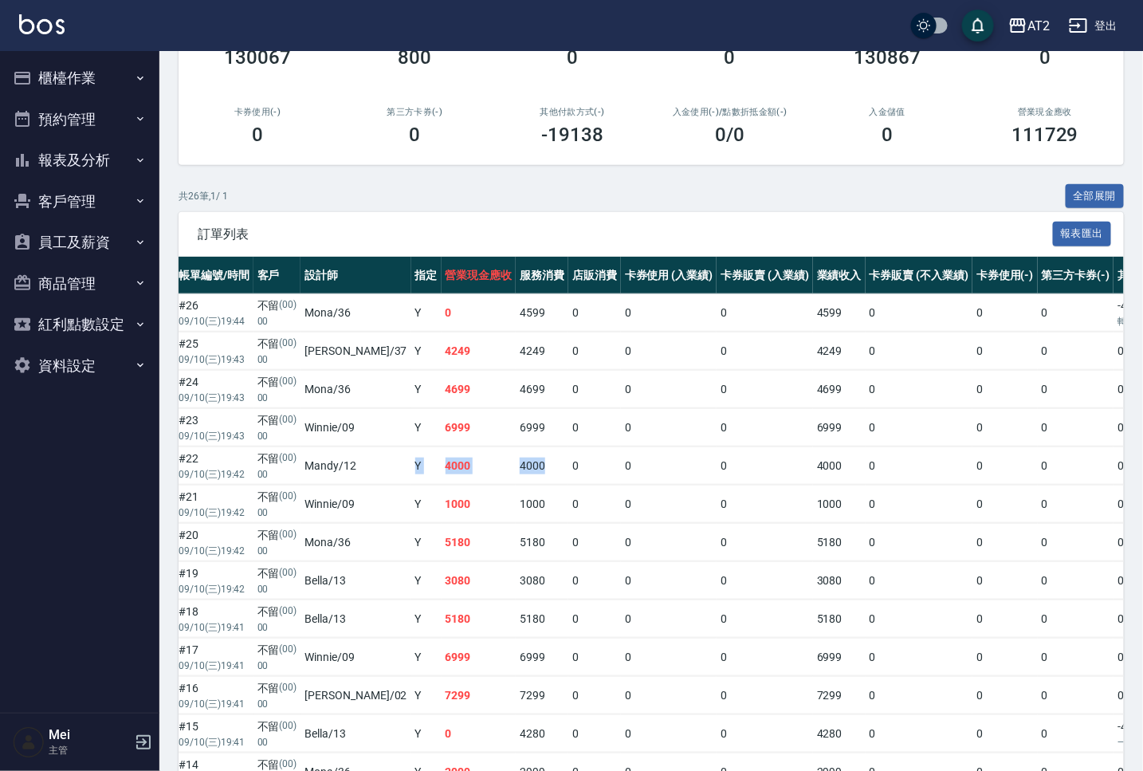
scroll to position [0, 0]
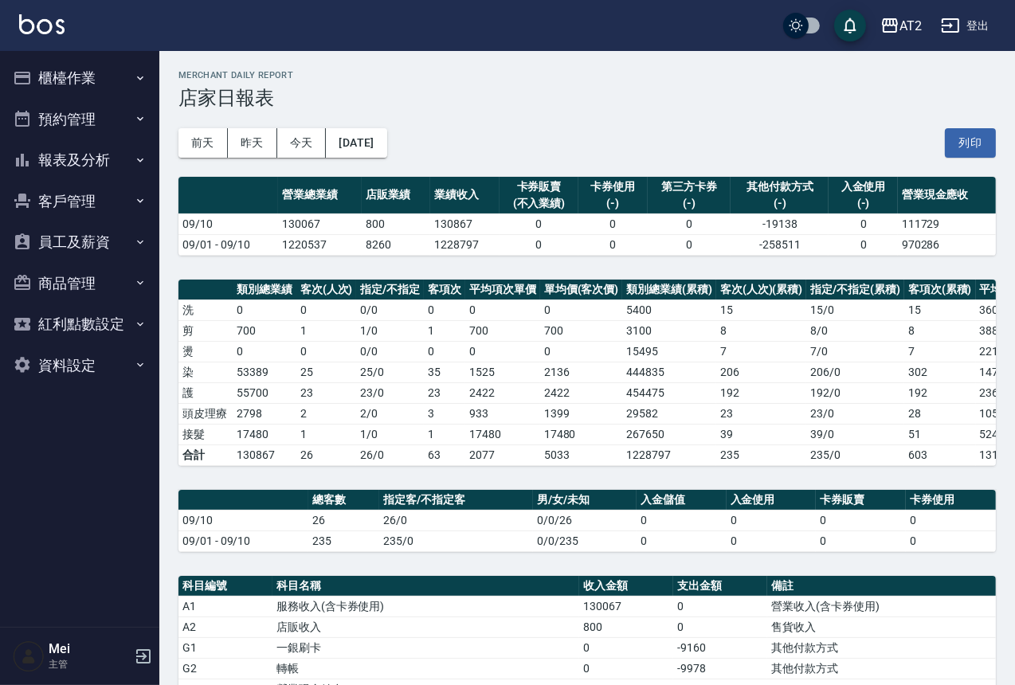
click at [137, 150] on button "報表及分析" at bounding box center [79, 159] width 147 height 41
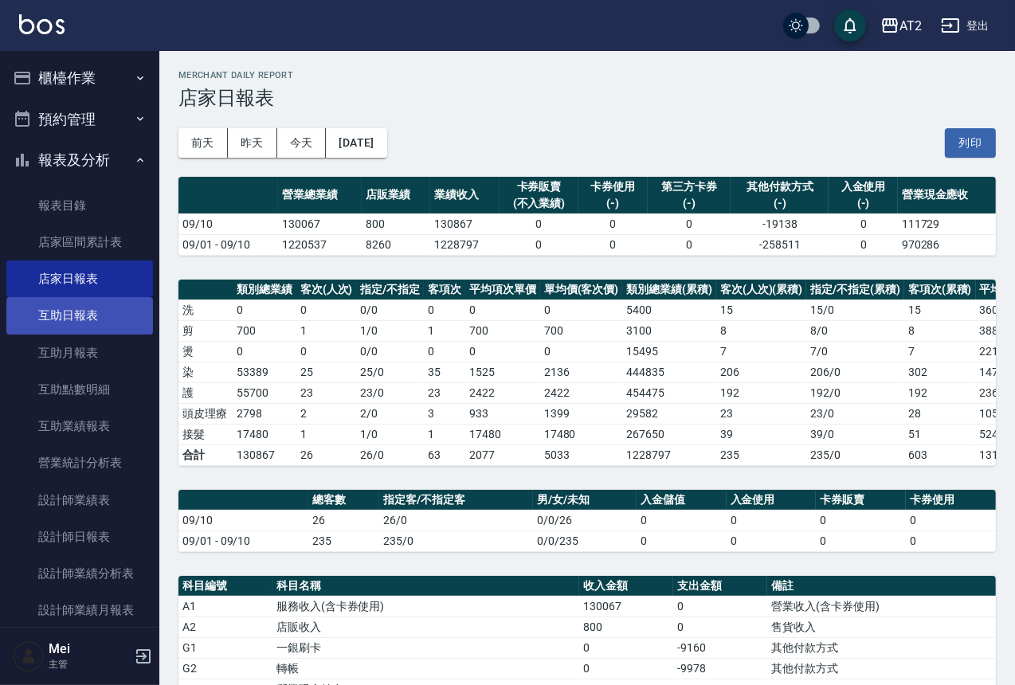
click at [86, 318] on link "互助日報表" at bounding box center [79, 315] width 147 height 37
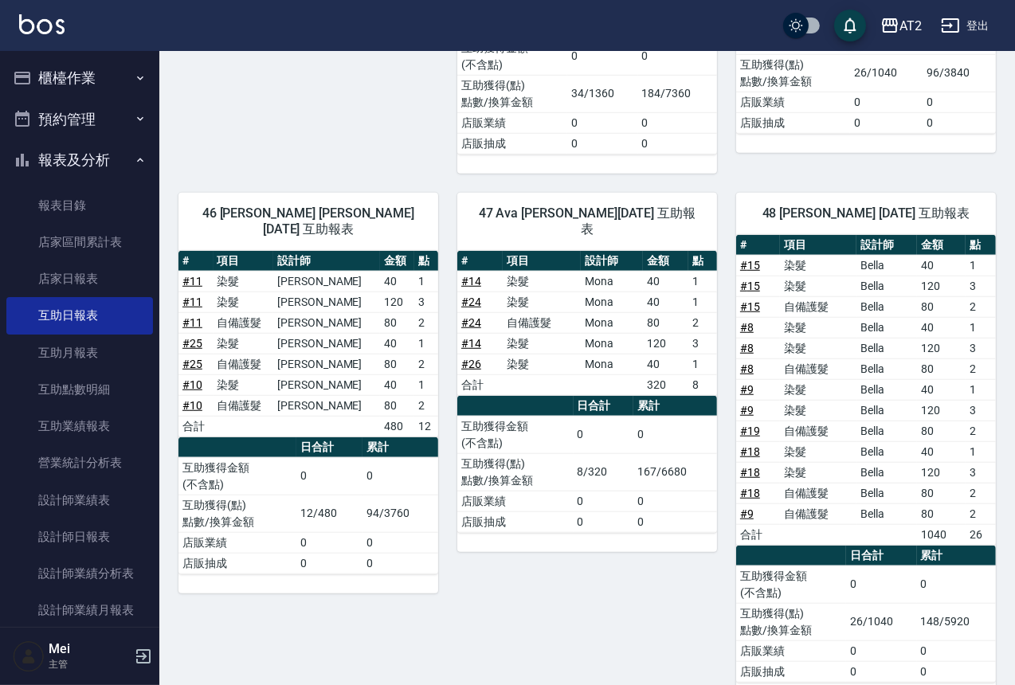
scroll to position [1091, 0]
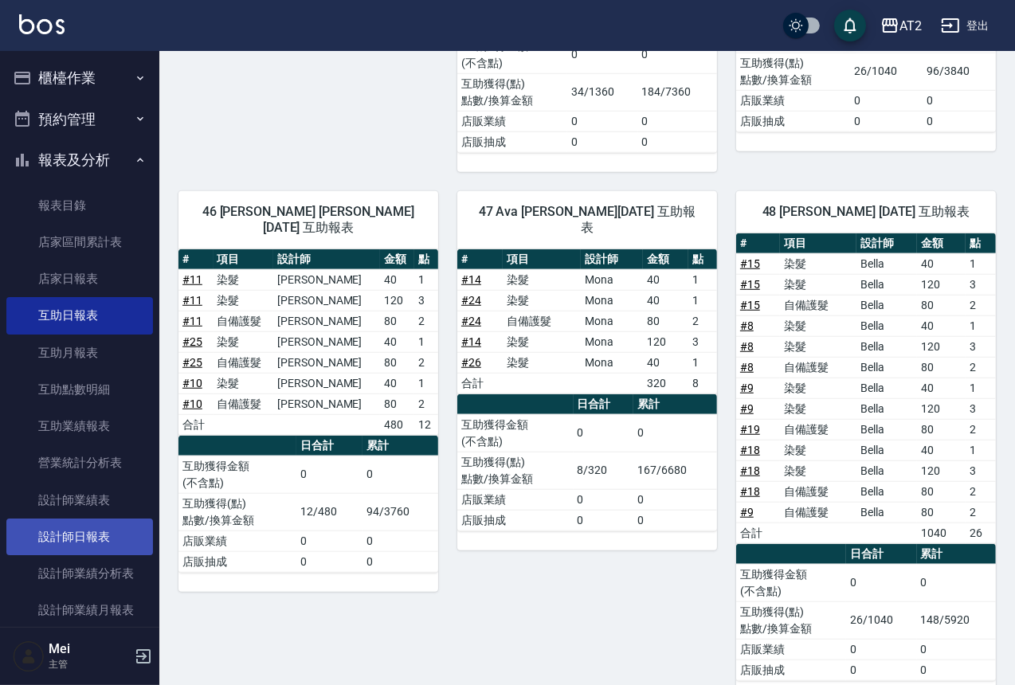
click at [80, 543] on link "設計師日報表" at bounding box center [79, 537] width 147 height 37
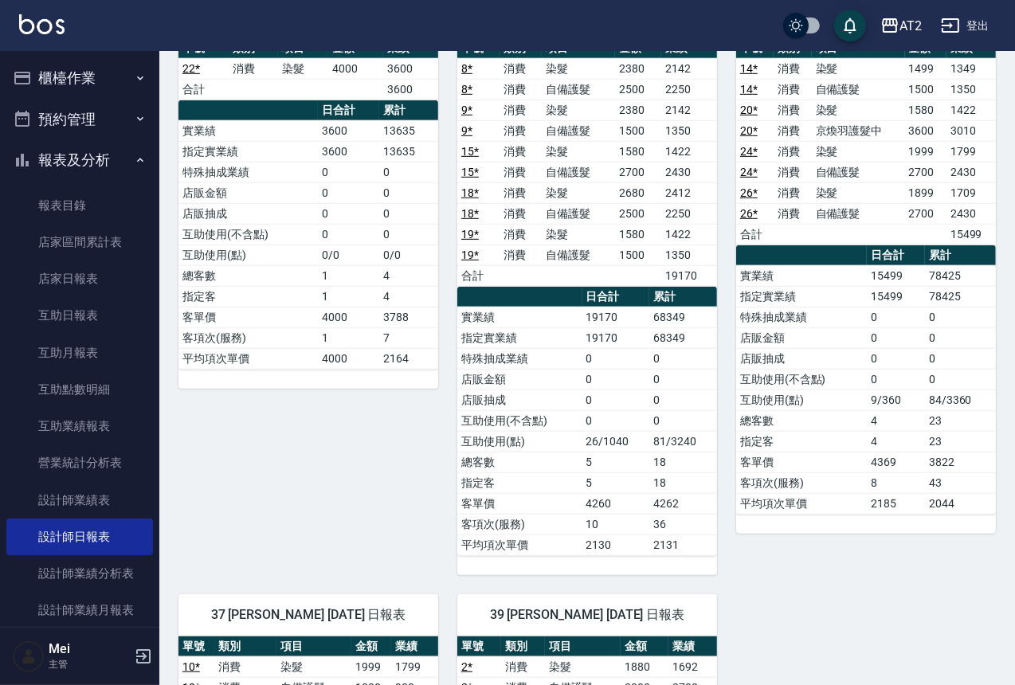
scroll to position [305, 0]
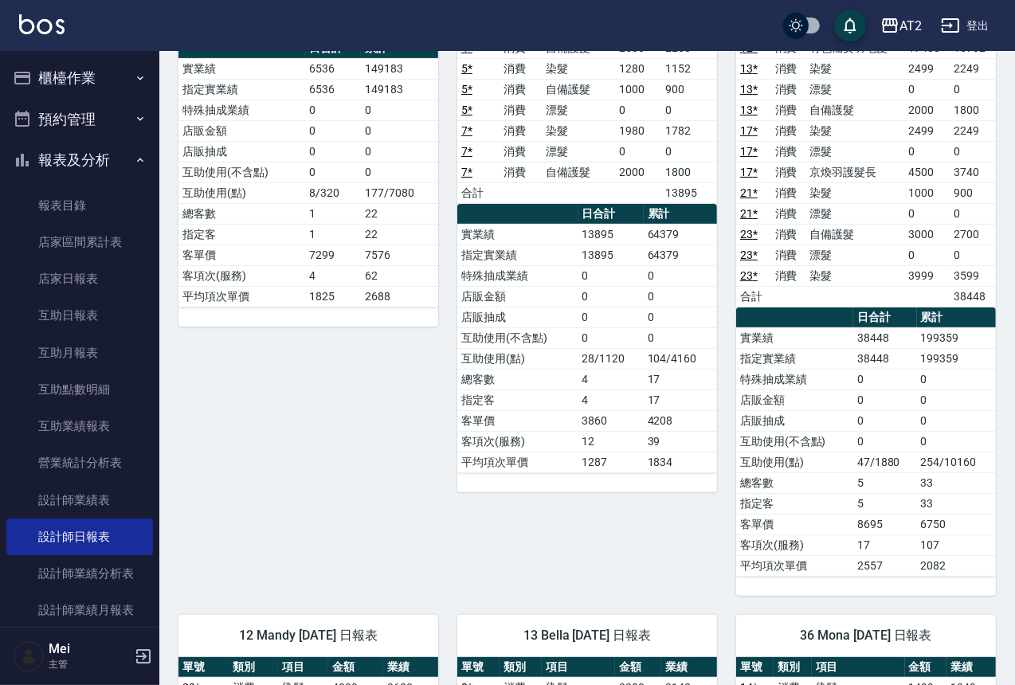
click at [990, 37] on button "登出" at bounding box center [965, 25] width 61 height 29
